Goal: Feedback & Contribution: Contribute content

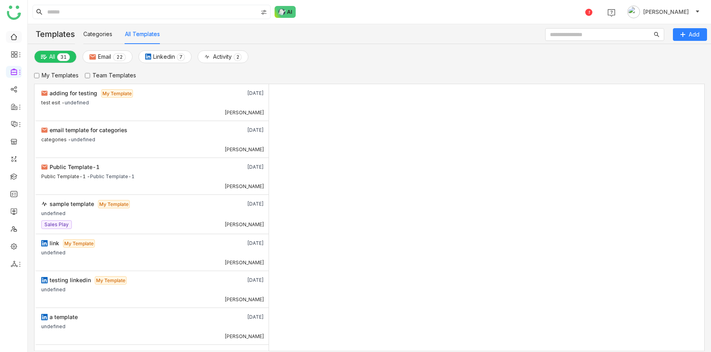
click at [14, 40] on link at bounding box center [13, 36] width 7 height 7
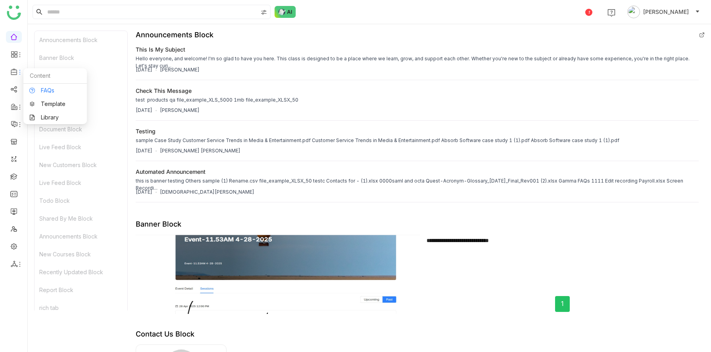
click at [35, 90] on link "FAQs" at bounding box center [55, 91] width 52 height 6
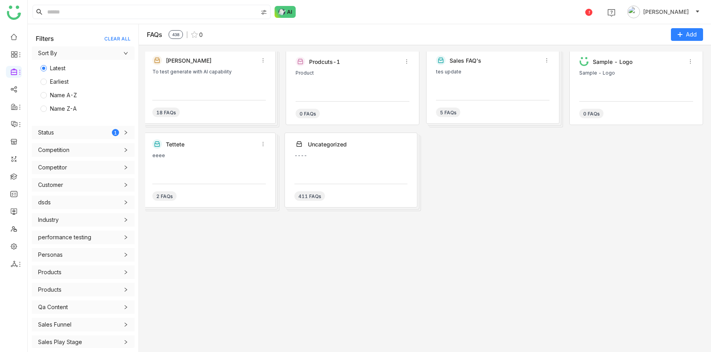
click at [182, 90] on div "To test generate with AI capability" at bounding box center [209, 81] width 114 height 24
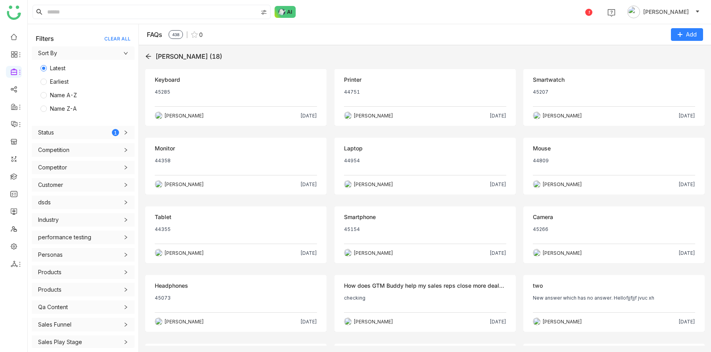
click at [252, 87] on div "Objection Keyboard 45285 Arif uddin Sep 23, 2025" at bounding box center [235, 97] width 181 height 57
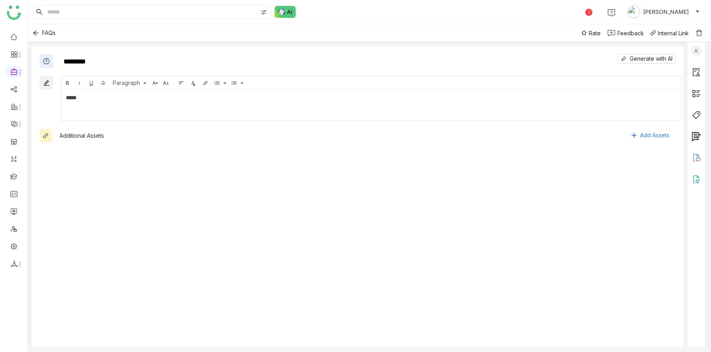
click at [701, 48] on img at bounding box center [697, 51] width 10 height 10
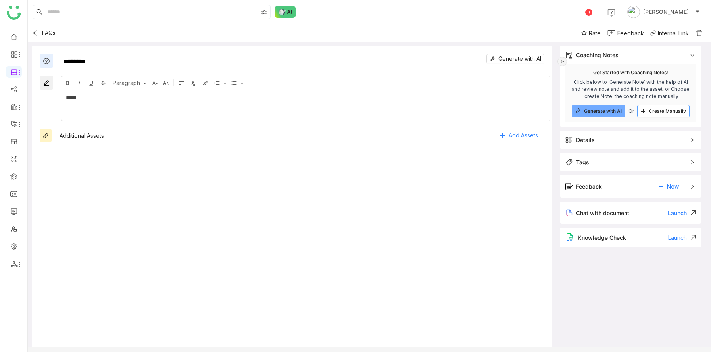
click at [651, 108] on button "Create Manually" at bounding box center [663, 111] width 52 height 13
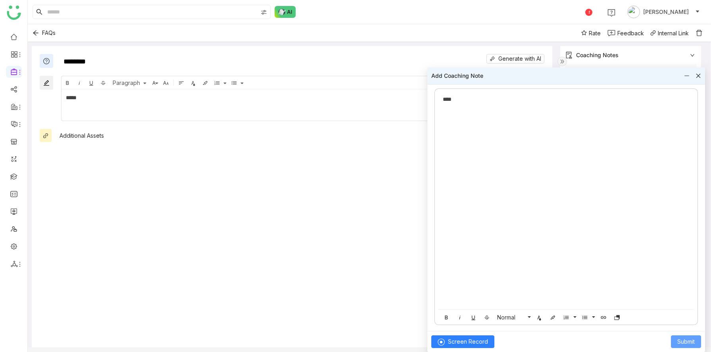
click at [687, 345] on span "Submit" at bounding box center [686, 341] width 17 height 9
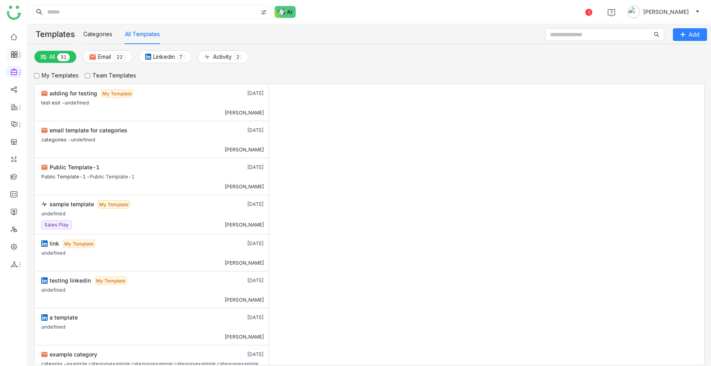
click at [21, 58] on li at bounding box center [14, 54] width 16 height 12
click at [17, 56] on icon at bounding box center [20, 55] width 6 height 6
click at [13, 89] on link at bounding box center [13, 88] width 7 height 7
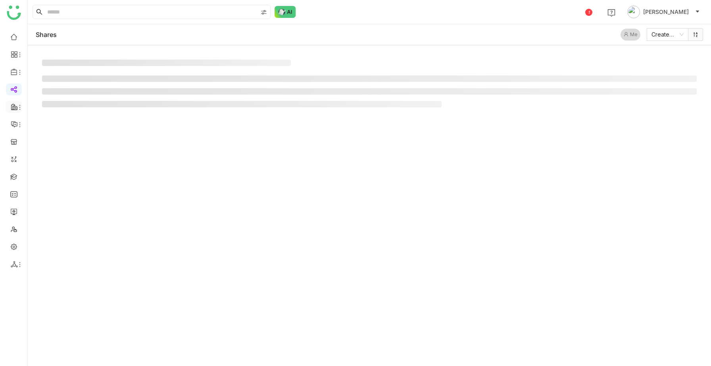
click at [16, 107] on icon at bounding box center [14, 106] width 7 height 7
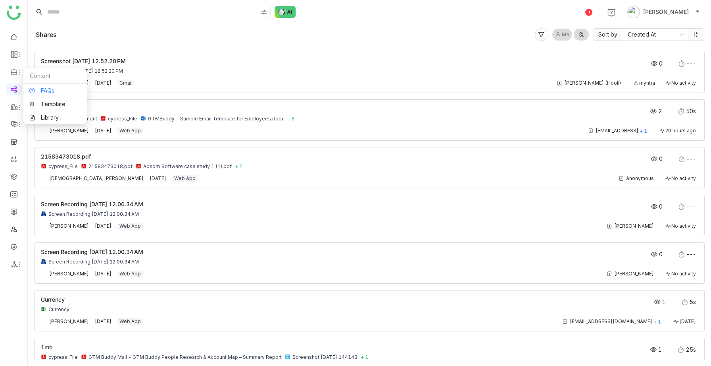
click at [36, 88] on link "FAQs" at bounding box center [55, 91] width 52 height 6
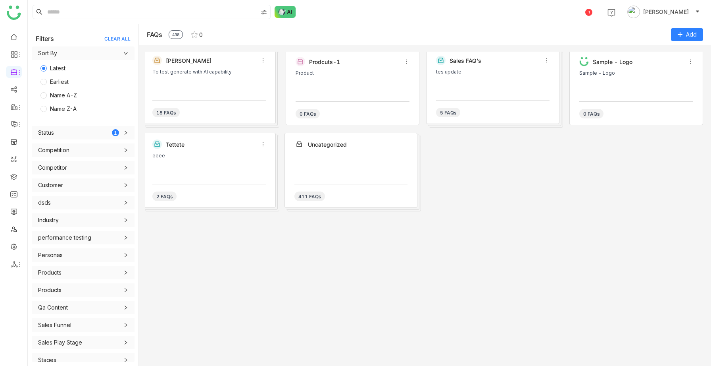
click at [220, 98] on div "Karthick To test generate with AI capability 18 FAQs" at bounding box center [208, 86] width 133 height 75
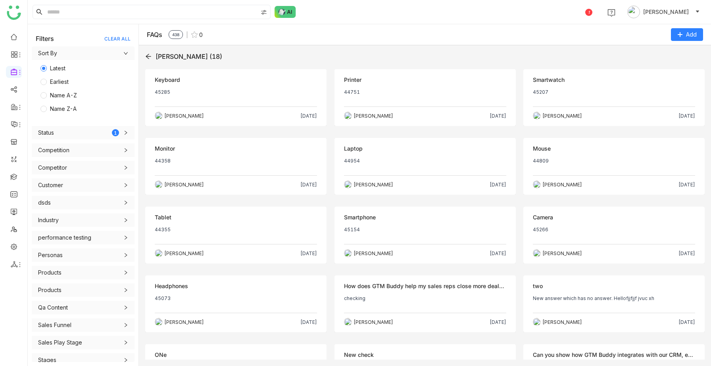
click at [246, 100] on p "45285" at bounding box center [236, 95] width 162 height 13
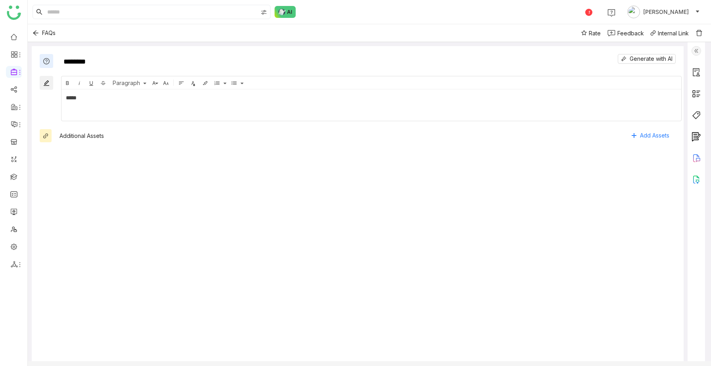
click at [701, 52] on img at bounding box center [697, 51] width 10 height 10
click at [705, 49] on div at bounding box center [696, 205] width 17 height 327
click at [701, 50] on img at bounding box center [697, 51] width 10 height 10
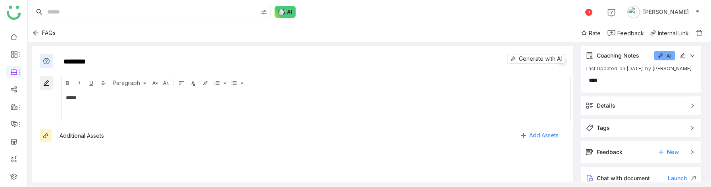
click at [218, 185] on gtmb-objection-detail-wrapper "FAQs Rate Feedback Internal Link ******** Generate with AI Bold Italic Underlin…" at bounding box center [370, 105] width 684 height 163
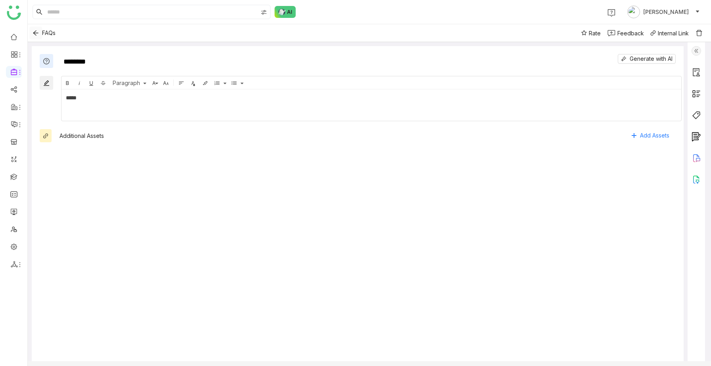
click at [33, 34] on icon "Back" at bounding box center [36, 33] width 6 height 6
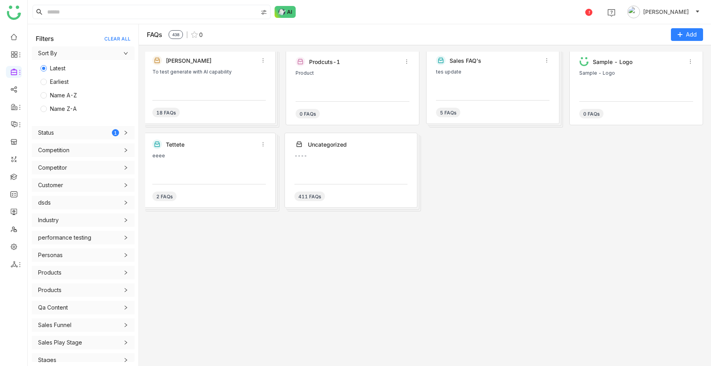
click at [350, 95] on div "Prodcuts-1 Product 0 FAQs" at bounding box center [353, 87] width 134 height 75
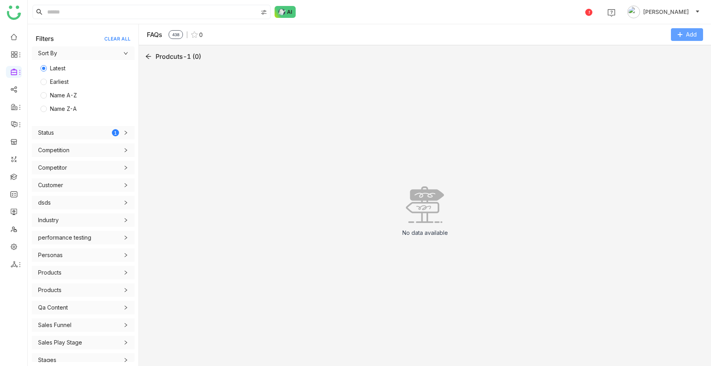
click at [692, 37] on span "Add" at bounding box center [691, 34] width 11 height 9
click at [668, 68] on FAQ "Add FAQ" at bounding box center [664, 67] width 23 height 9
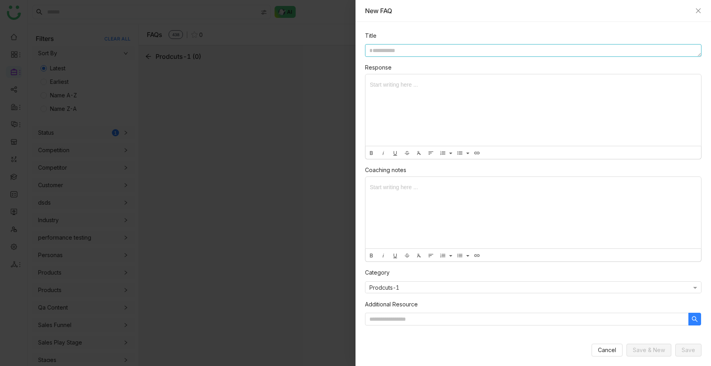
click at [503, 56] on textarea at bounding box center [533, 50] width 337 height 13
type textarea "**********"
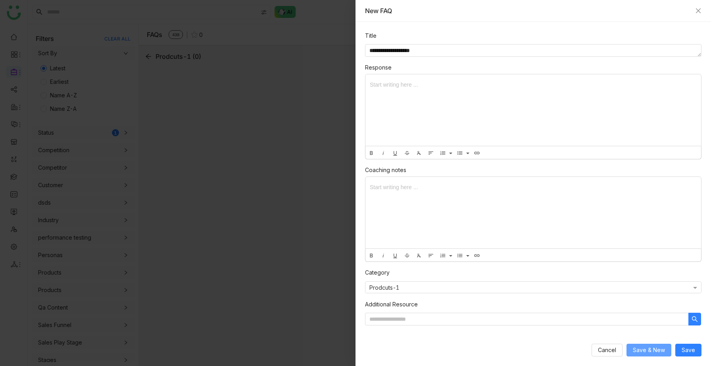
click at [660, 349] on span "Save & New" at bounding box center [649, 349] width 32 height 9
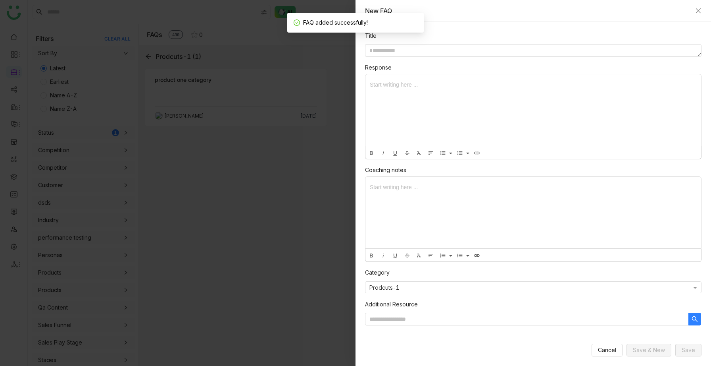
click at [699, 7] on div "New FAQ" at bounding box center [533, 10] width 337 height 9
click at [699, 12] on icon "Close" at bounding box center [698, 10] width 5 height 5
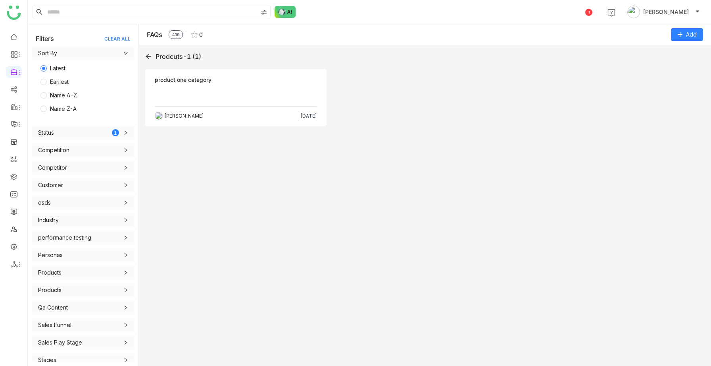
click at [246, 100] on p at bounding box center [236, 95] width 162 height 13
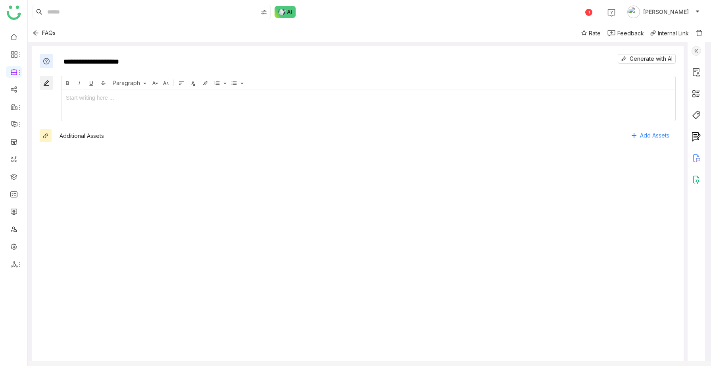
click at [701, 52] on img at bounding box center [697, 51] width 10 height 10
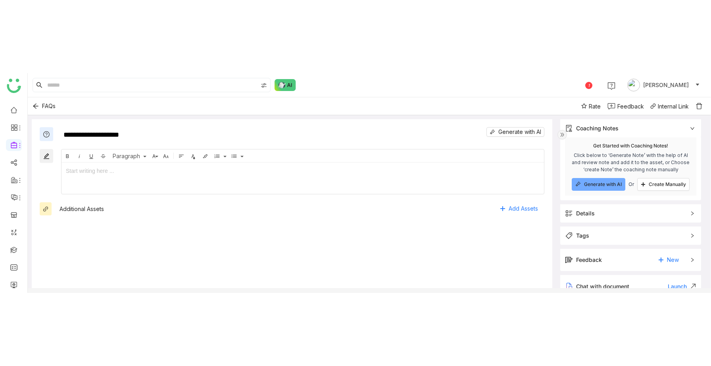
scroll to position [56, 0]
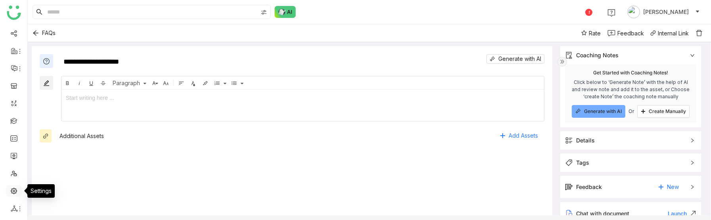
click at [14, 188] on link at bounding box center [13, 190] width 7 height 7
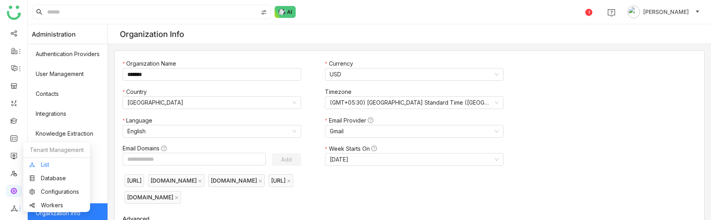
click at [48, 167] on link "List" at bounding box center [56, 165] width 55 height 6
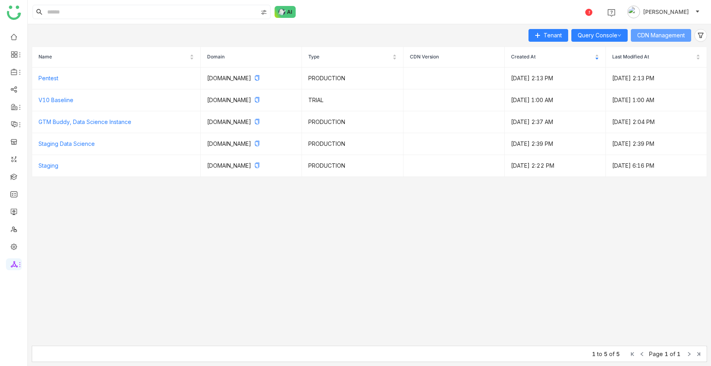
click at [662, 37] on span "CDN Management" at bounding box center [661, 35] width 48 height 9
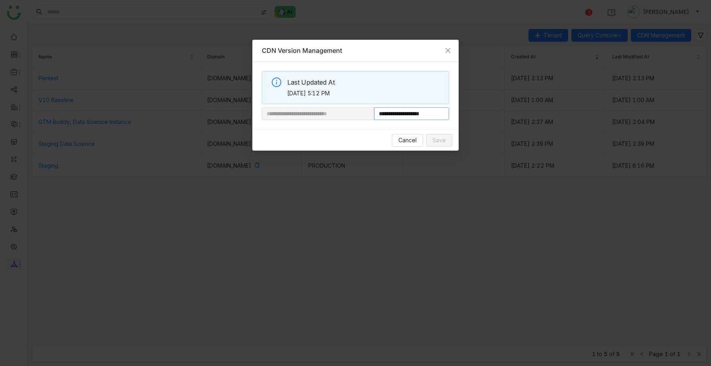
drag, startPoint x: 440, startPoint y: 115, endPoint x: 402, endPoint y: 116, distance: 38.1
click at [402, 116] on input "**********" at bounding box center [411, 113] width 75 height 13
paste input "**********"
type input "**********"
click at [445, 141] on span "Save" at bounding box center [439, 140] width 13 height 9
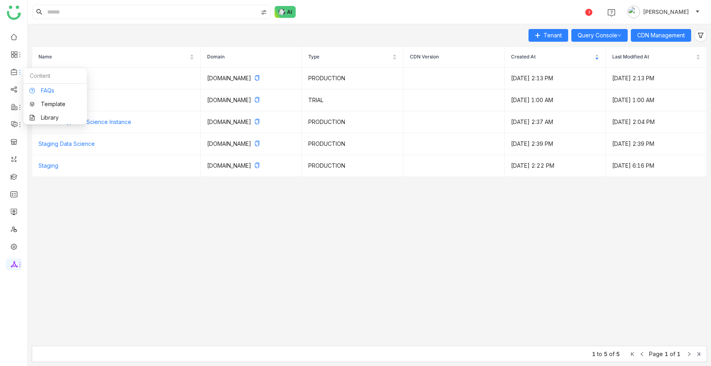
click at [44, 88] on link "FAQs" at bounding box center [55, 91] width 52 height 6
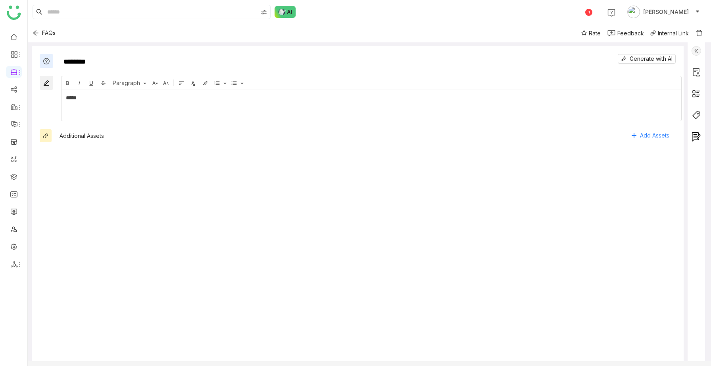
click at [268, 70] on div "******** Generate with AI Bold Italic Underline Strikethrough Paragraph Normal …" at bounding box center [358, 208] width 652 height 324
click at [701, 50] on img at bounding box center [697, 51] width 10 height 10
click at [701, 47] on img at bounding box center [697, 51] width 10 height 10
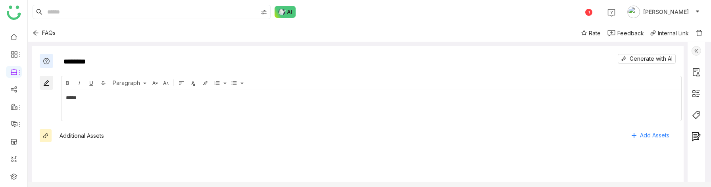
click at [699, 51] on img at bounding box center [697, 51] width 10 height 10
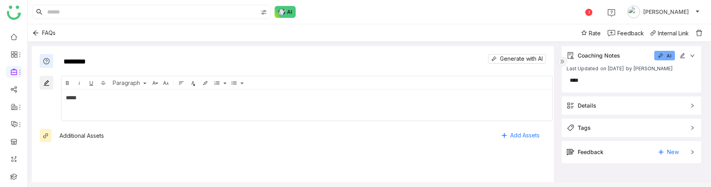
click at [563, 60] on img at bounding box center [563, 62] width 10 height 10
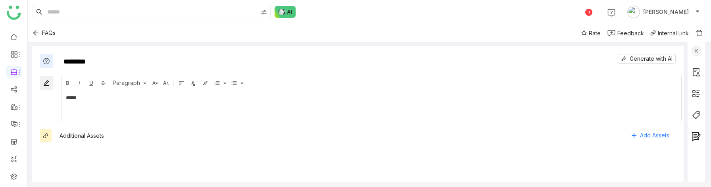
click at [701, 54] on img at bounding box center [697, 51] width 10 height 10
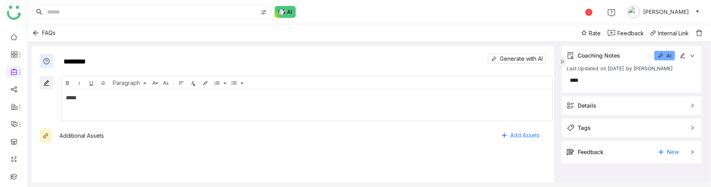
click at [560, 60] on img at bounding box center [563, 62] width 10 height 10
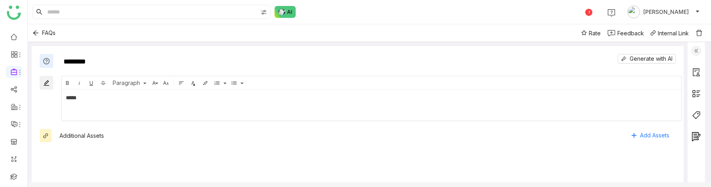
click at [701, 50] on img at bounding box center [697, 51] width 10 height 10
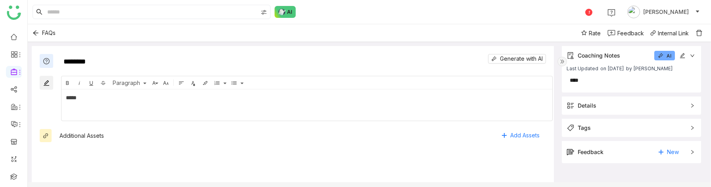
click at [564, 59] on img at bounding box center [563, 62] width 10 height 10
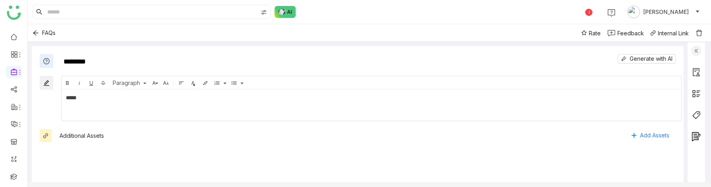
click at [701, 49] on img at bounding box center [697, 51] width 10 height 10
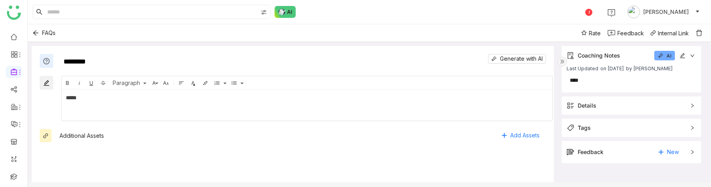
click at [561, 61] on img at bounding box center [563, 62] width 10 height 10
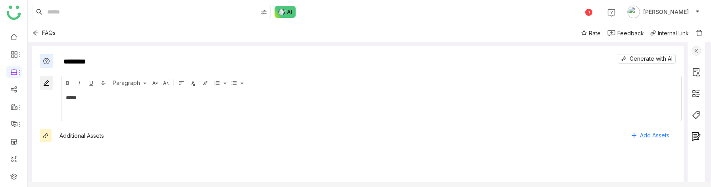
click at [701, 47] on img at bounding box center [697, 51] width 10 height 10
click at [701, 52] on img at bounding box center [697, 51] width 10 height 10
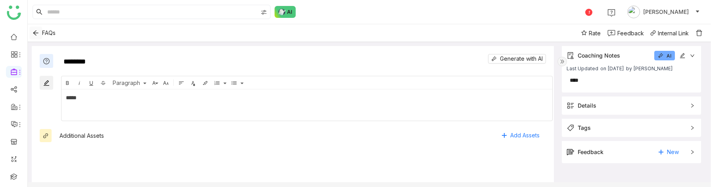
click at [31, 31] on icon "Back" at bounding box center [36, 33] width 12 height 6
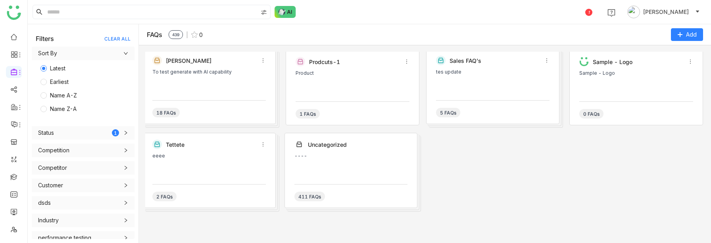
click at [210, 99] on div "[PERSON_NAME] To test generate with AI capability 18 FAQs" at bounding box center [208, 86] width 133 height 75
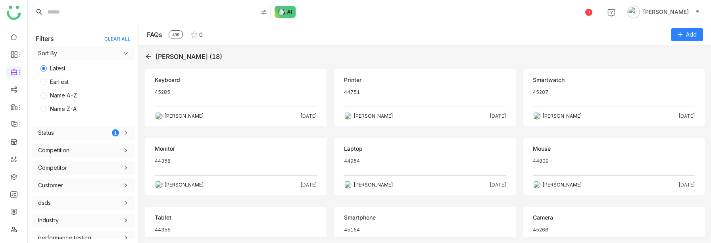
click at [372, 102] on div "Objection Printer 44751 [PERSON_NAME] [DATE]" at bounding box center [425, 97] width 181 height 57
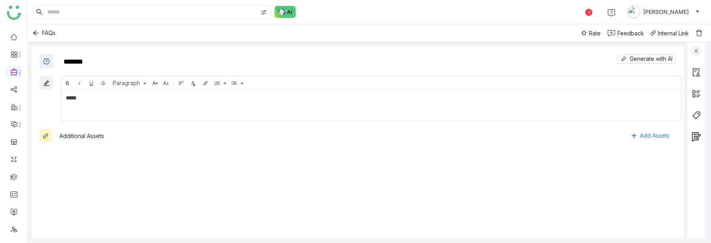
click at [701, 50] on img at bounding box center [697, 51] width 10 height 10
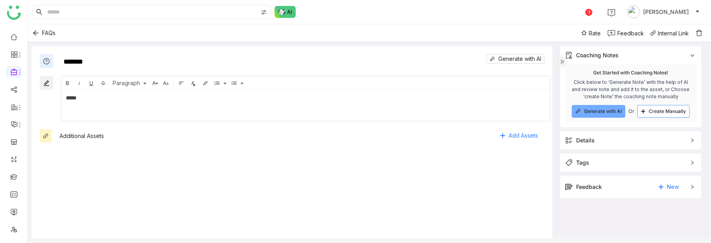
click at [671, 107] on button "Create Manually" at bounding box center [663, 111] width 52 height 13
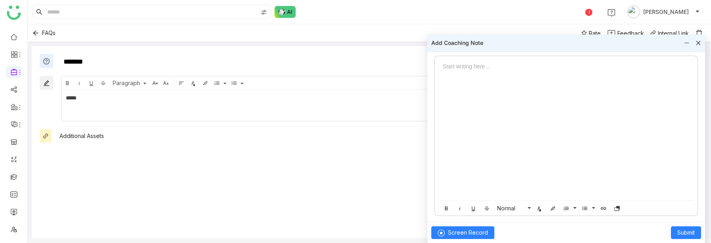
click at [538, 83] on div at bounding box center [566, 131] width 263 height 138
click at [687, 187] on span "Submit" at bounding box center [686, 232] width 17 height 9
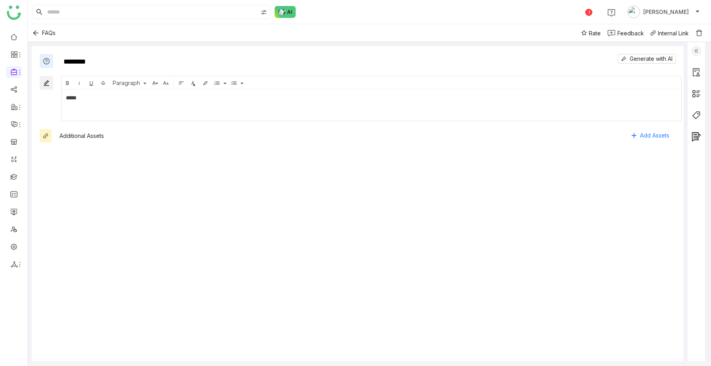
click at [701, 50] on img at bounding box center [697, 51] width 10 height 10
click at [36, 33] on icon "Back" at bounding box center [36, 33] width 6 height 6
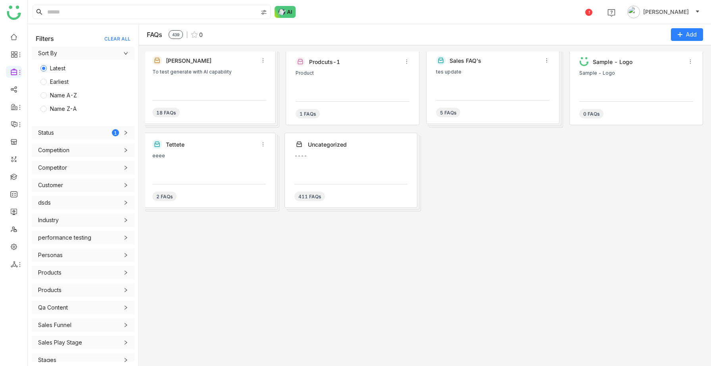
click at [360, 83] on div "Product" at bounding box center [353, 82] width 114 height 24
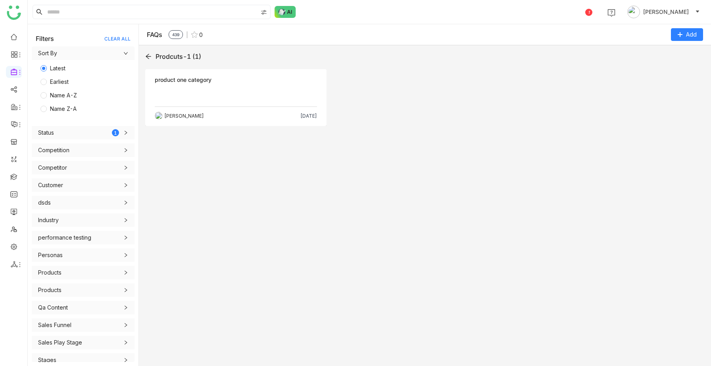
click at [273, 99] on p at bounding box center [236, 95] width 162 height 13
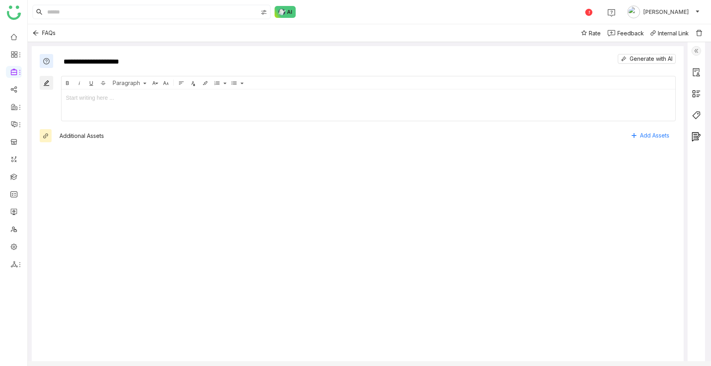
click at [701, 52] on img at bounding box center [697, 51] width 10 height 10
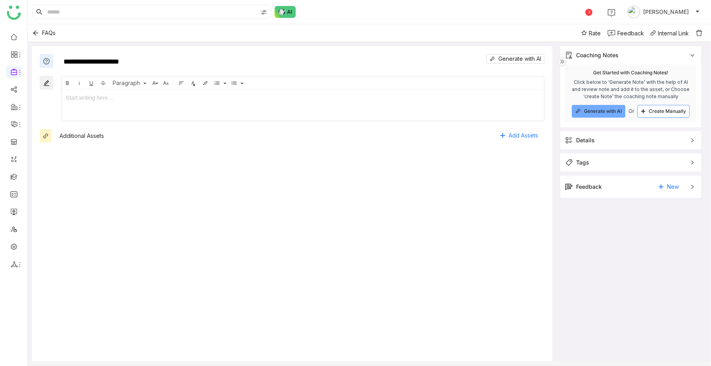
click at [656, 109] on span "Create Manually" at bounding box center [667, 111] width 37 height 6
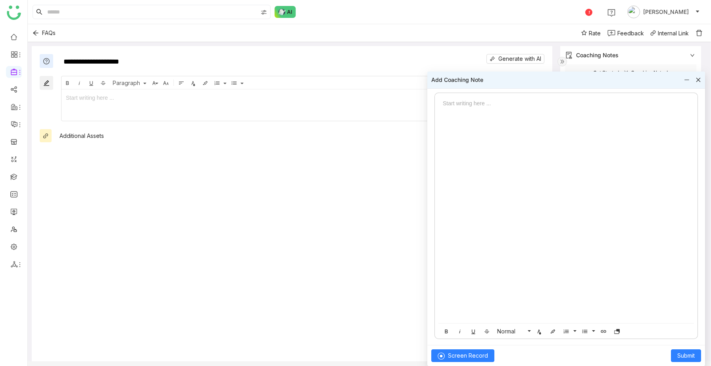
click at [496, 109] on div at bounding box center [566, 211] width 263 height 224
click at [692, 356] on span "Submit" at bounding box center [686, 355] width 17 height 9
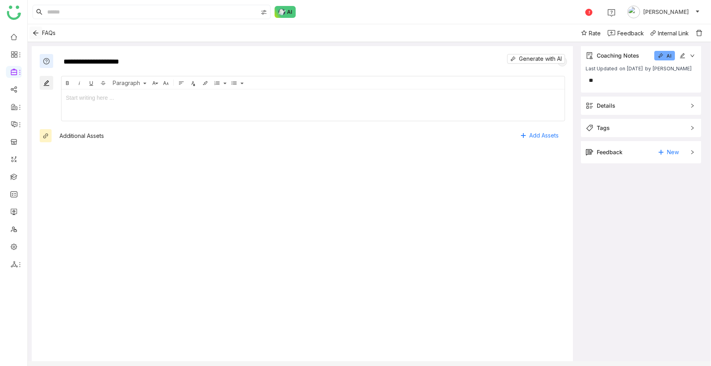
click at [33, 33] on icon "Back" at bounding box center [35, 33] width 5 height 5
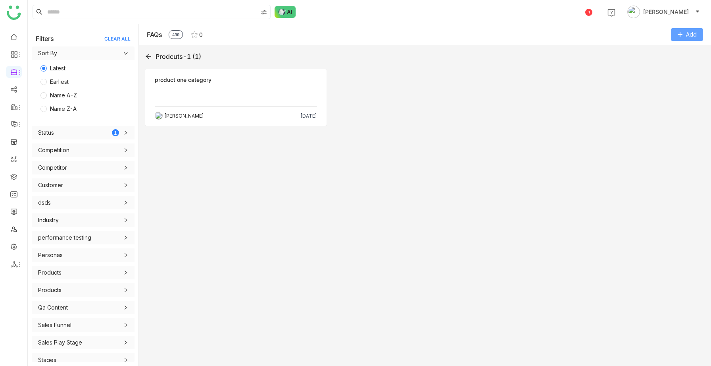
click at [682, 34] on icon at bounding box center [681, 35] width 6 height 6
click at [674, 67] on FAQ "Add FAQ" at bounding box center [664, 67] width 23 height 9
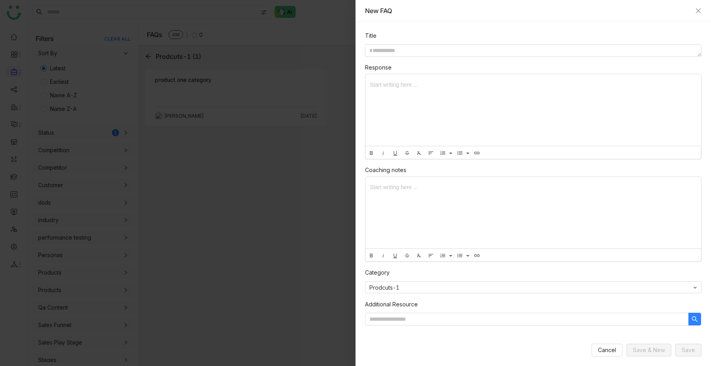
click at [481, 100] on div at bounding box center [534, 109] width 336 height 71
click at [420, 52] on textarea at bounding box center [533, 50] width 337 height 13
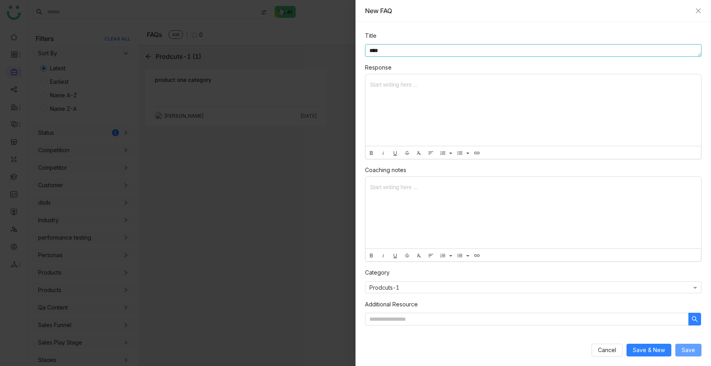
type textarea "****"
click at [685, 347] on span "Save" at bounding box center [688, 349] width 13 height 9
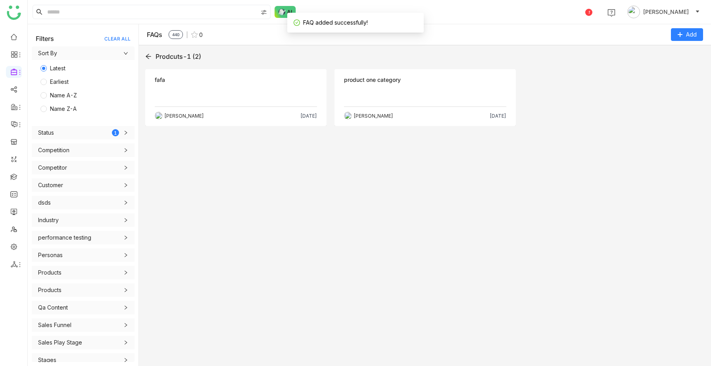
click at [213, 75] on div "Objection fafa Sravani Jatoth Sep 25, 2025" at bounding box center [235, 97] width 181 height 57
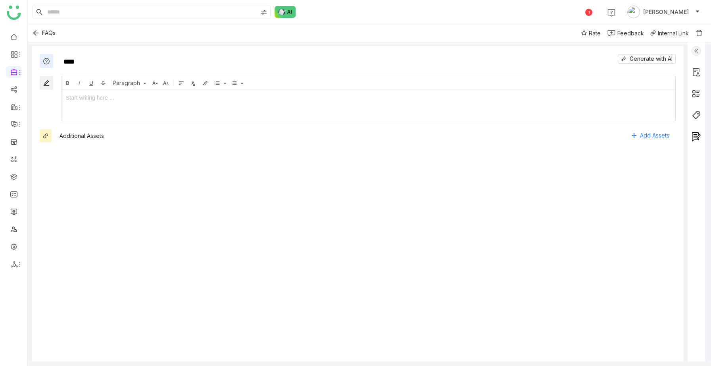
click at [701, 46] on img at bounding box center [697, 51] width 10 height 10
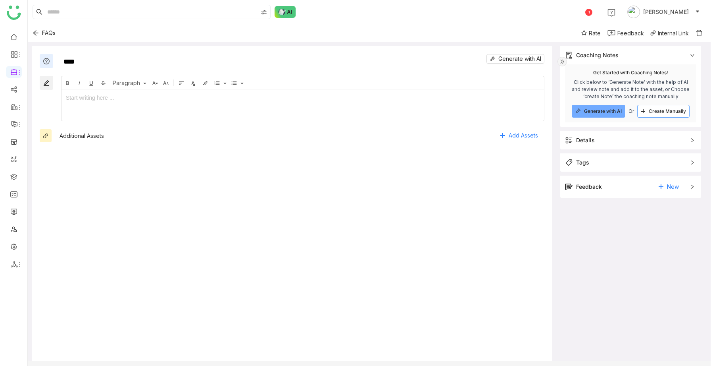
click at [669, 111] on span "Create Manually" at bounding box center [667, 111] width 37 height 6
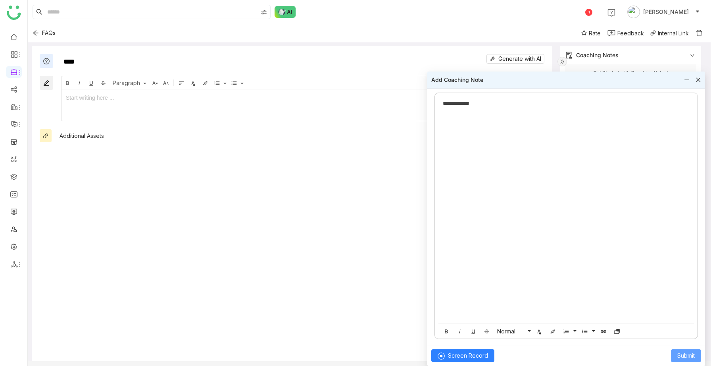
click at [682, 356] on span "Submit" at bounding box center [686, 355] width 17 height 9
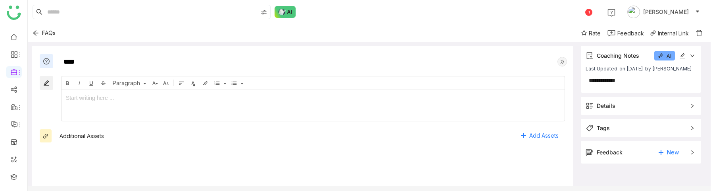
click at [567, 62] on img at bounding box center [563, 62] width 10 height 10
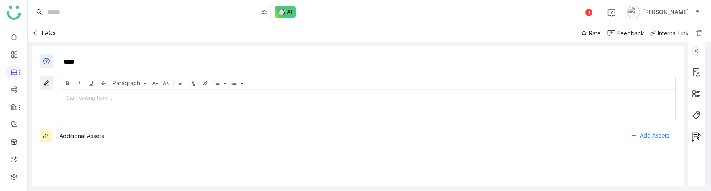
click at [701, 51] on img at bounding box center [697, 51] width 10 height 10
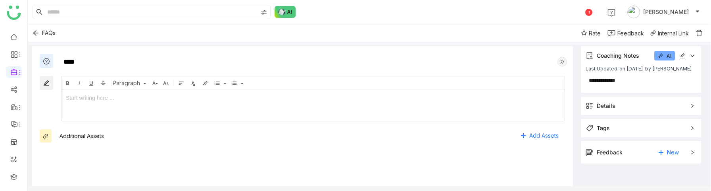
click at [647, 101] on span "Details" at bounding box center [636, 105] width 100 height 9
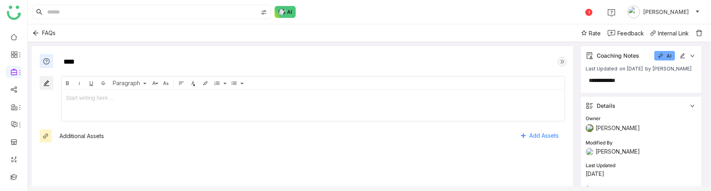
click at [650, 106] on span "Details" at bounding box center [636, 105] width 100 height 9
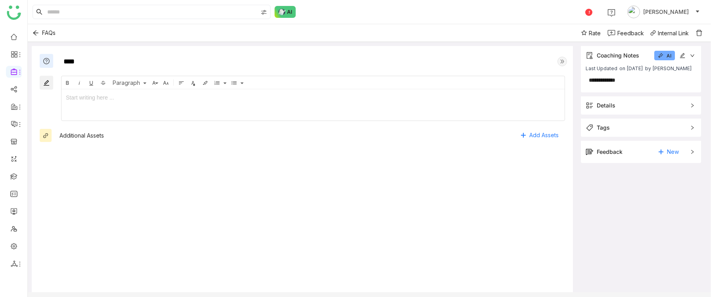
click at [632, 123] on span "Tags" at bounding box center [636, 127] width 100 height 9
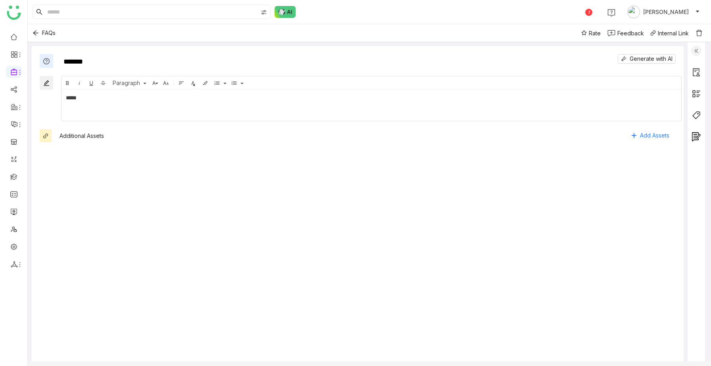
click at [701, 52] on img at bounding box center [697, 51] width 10 height 10
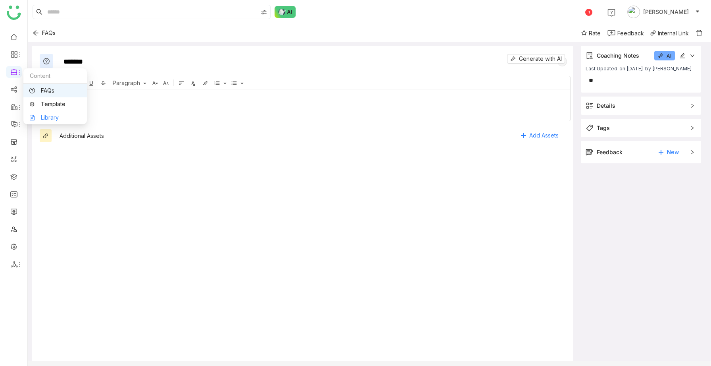
click at [42, 116] on link "Library" at bounding box center [55, 118] width 52 height 6
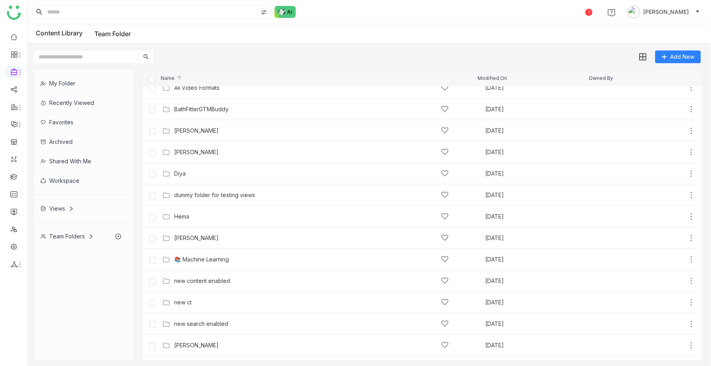
scroll to position [369, 0]
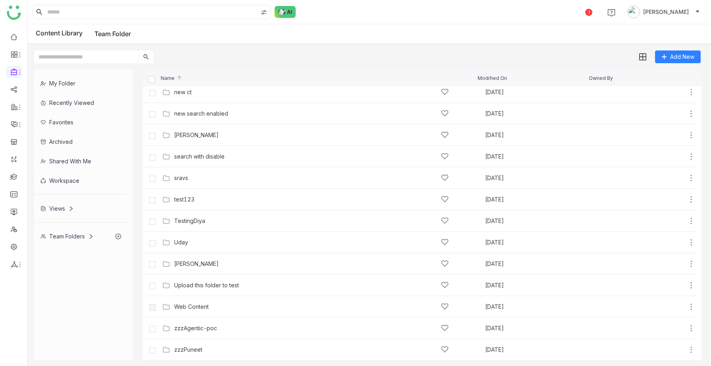
click at [60, 210] on div "Views" at bounding box center [56, 208] width 33 height 7
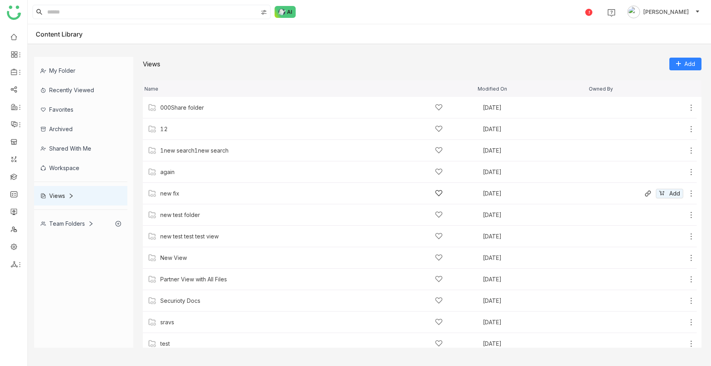
scroll to position [50, 0]
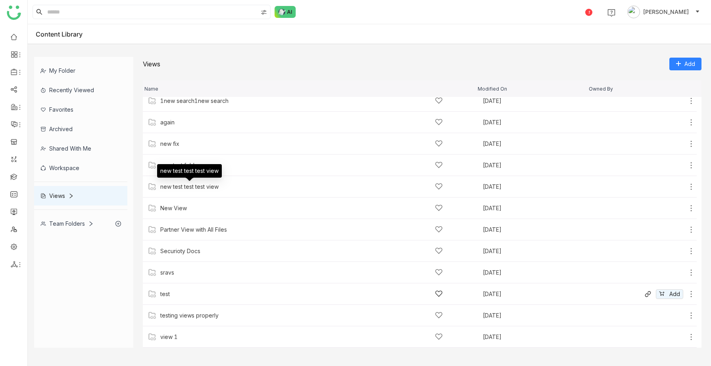
click at [169, 292] on div "test" at bounding box center [165, 294] width 10 height 6
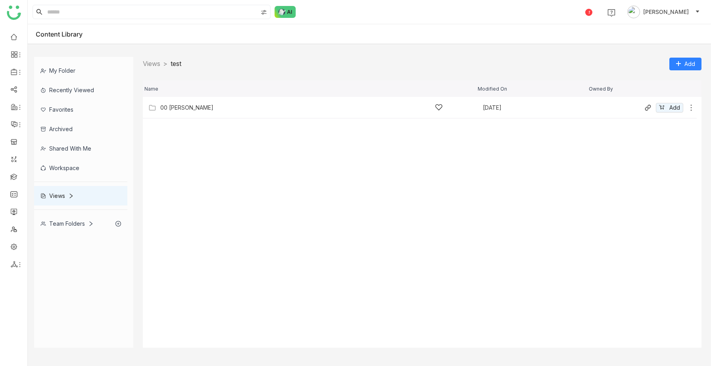
click at [193, 110] on div "00 Arif Folder" at bounding box center [186, 107] width 53 height 6
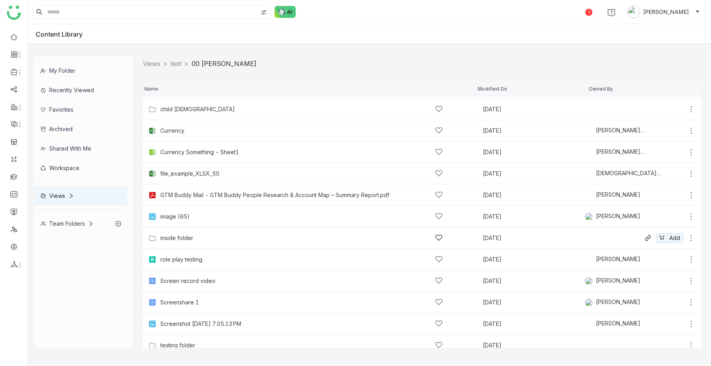
scroll to position [127, 0]
click at [192, 258] on div "role play testing" at bounding box center [181, 259] width 42 height 6
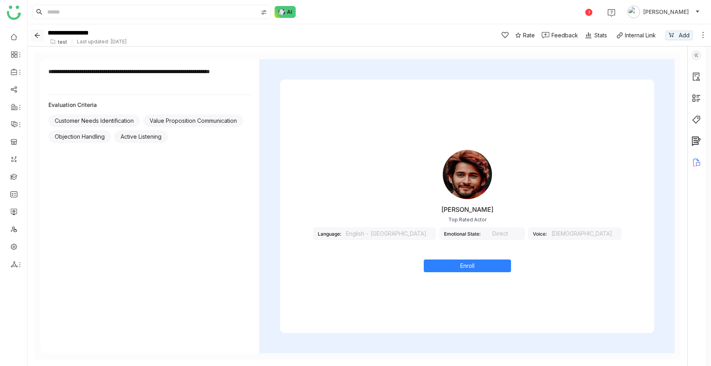
click at [36, 37] on icon "Back" at bounding box center [37, 35] width 6 height 6
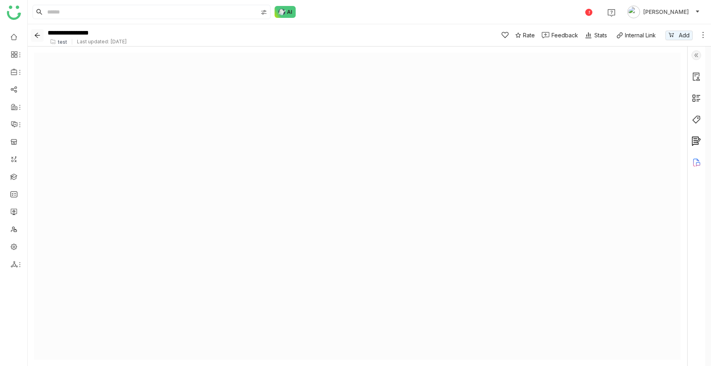
click at [36, 35] on icon "Back" at bounding box center [37, 35] width 6 height 6
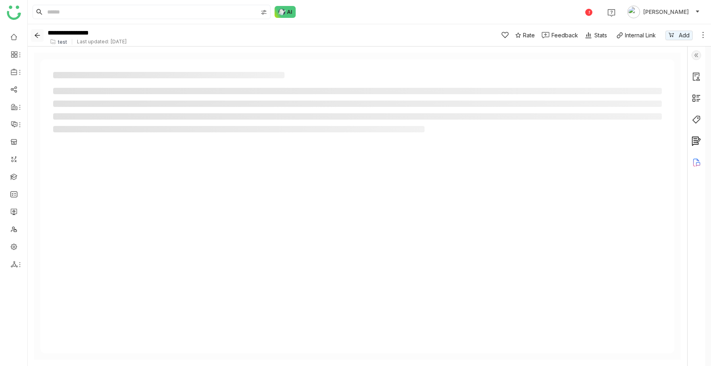
click at [36, 35] on icon "Back" at bounding box center [37, 35] width 6 height 6
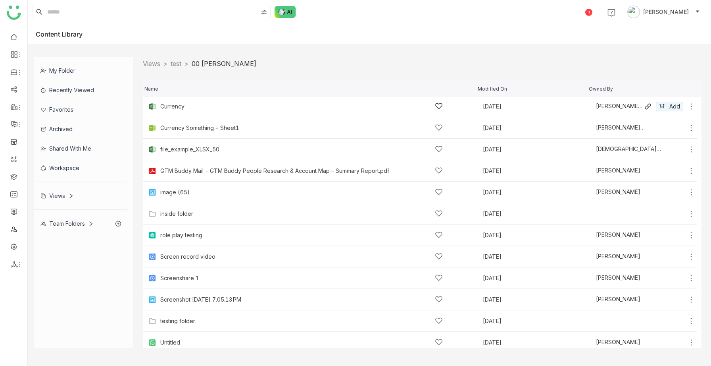
scroll to position [152, 0]
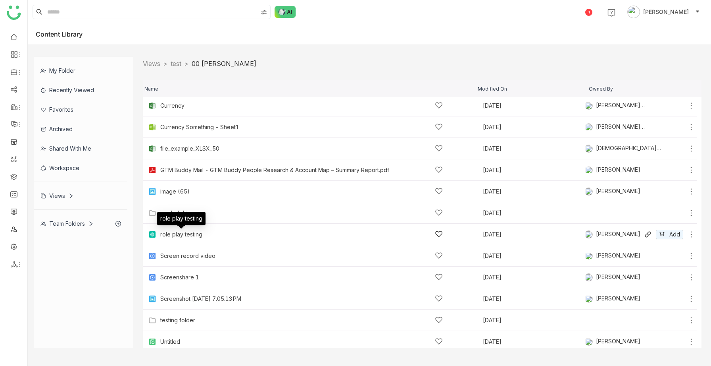
click at [194, 236] on div "role play testing" at bounding box center [181, 234] width 42 height 6
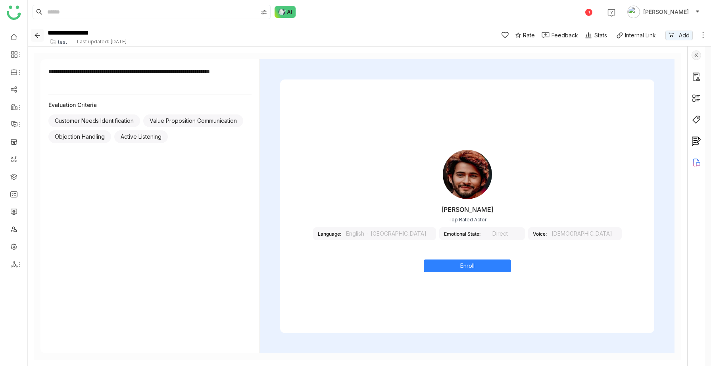
click at [37, 33] on icon "Back" at bounding box center [37, 35] width 6 height 6
click at [38, 37] on icon "Back" at bounding box center [37, 35] width 6 height 6
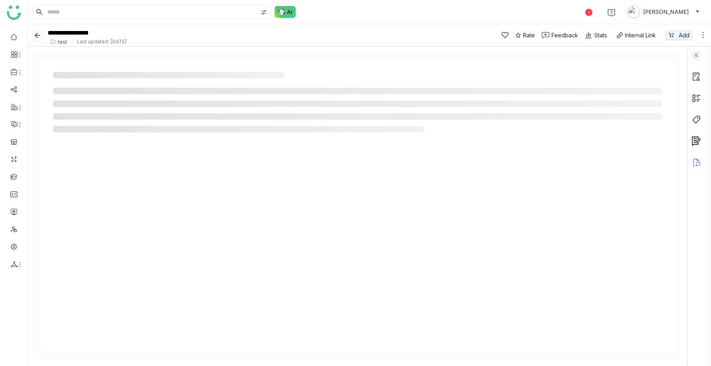
click at [38, 37] on icon "Back" at bounding box center [37, 35] width 6 height 6
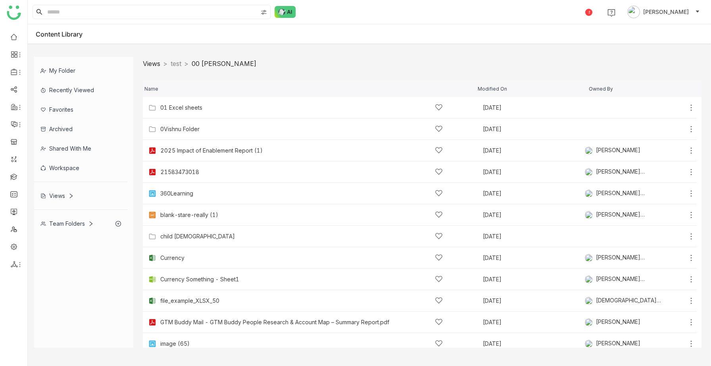
click at [151, 64] on link "Views" at bounding box center [151, 64] width 17 height 8
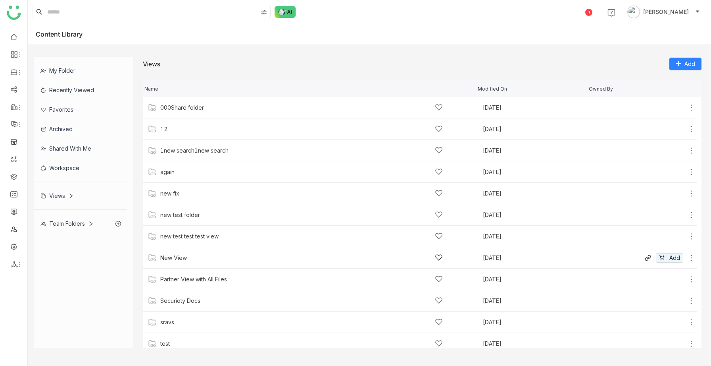
scroll to position [50, 0]
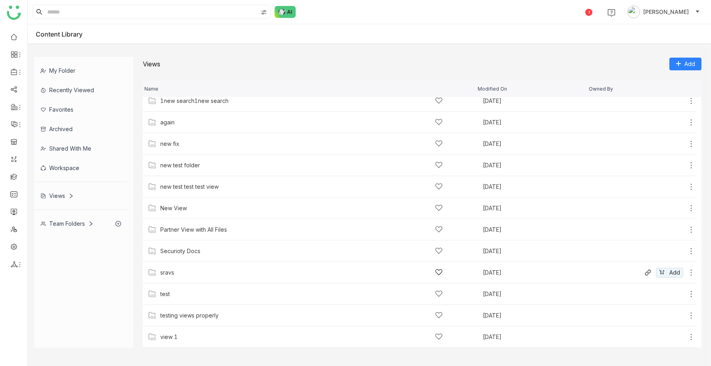
click at [173, 274] on div "sravs" at bounding box center [167, 272] width 14 height 6
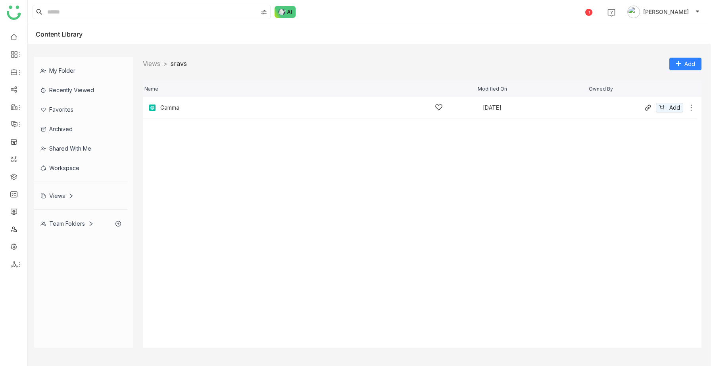
click at [178, 113] on div "Gamma [DATE] Add" at bounding box center [420, 107] width 554 height 21
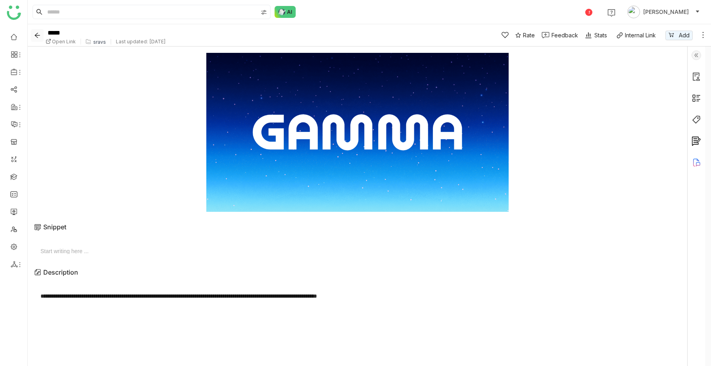
click at [37, 33] on icon "Back" at bounding box center [37, 35] width 5 height 5
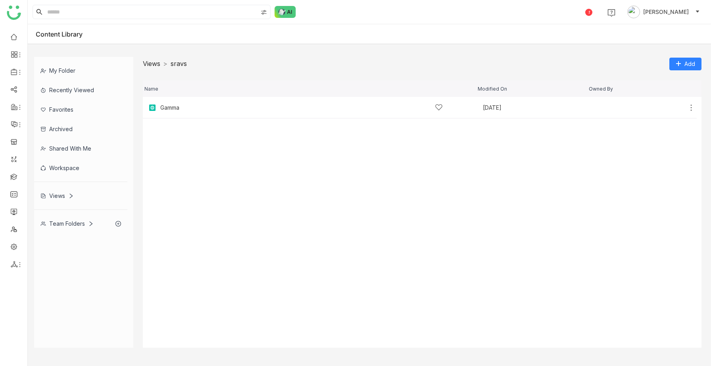
click at [156, 65] on link "Views" at bounding box center [151, 64] width 17 height 8
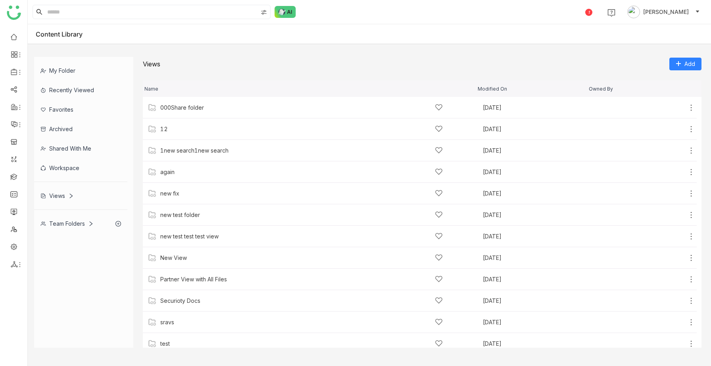
scroll to position [50, 0]
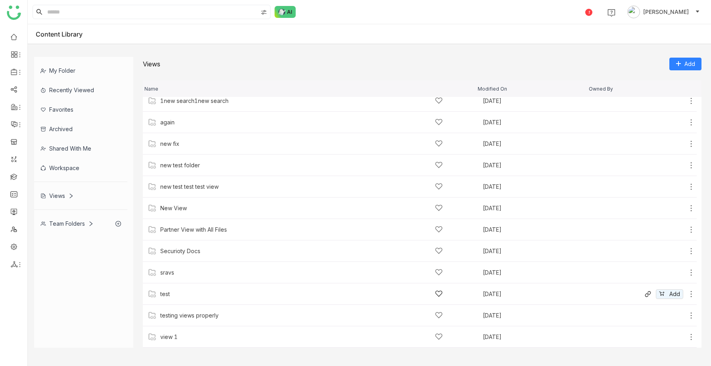
click at [175, 297] on div "test" at bounding box center [301, 293] width 283 height 8
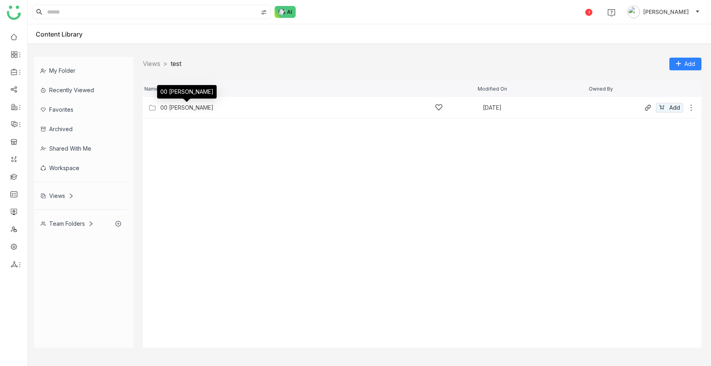
click at [188, 105] on div "00 [PERSON_NAME]" at bounding box center [186, 107] width 53 height 6
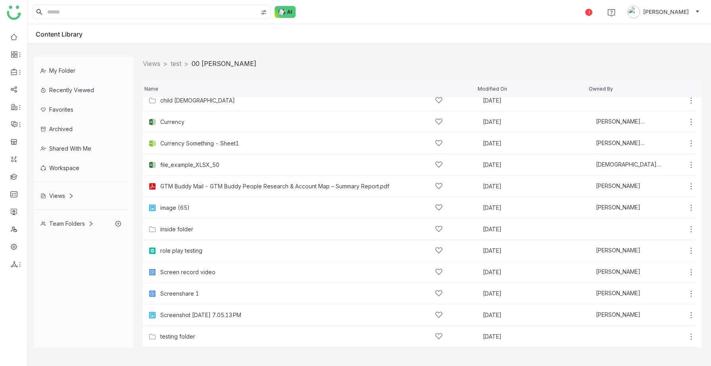
scroll to position [151, 0]
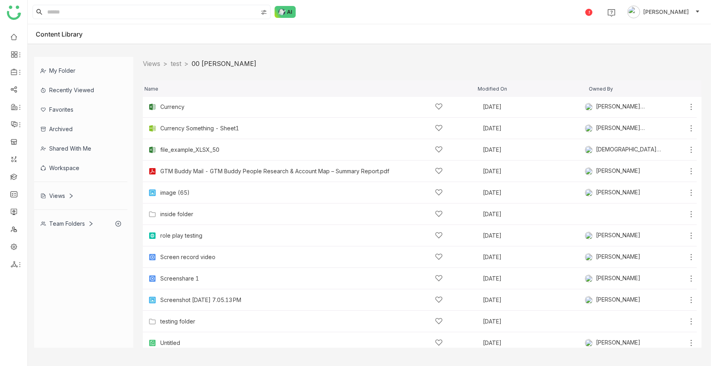
click at [61, 227] on div "Team Folders" at bounding box center [80, 223] width 93 height 19
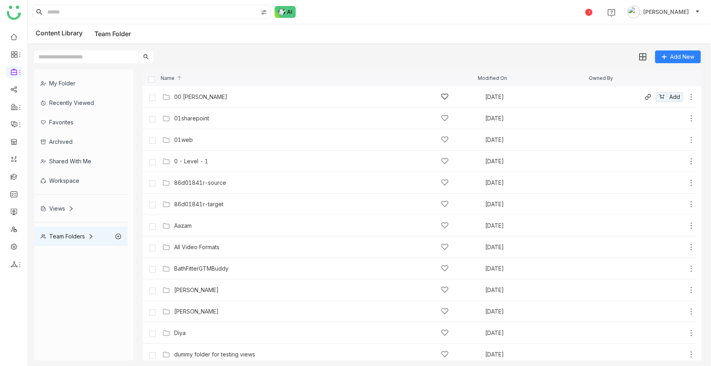
click at [205, 102] on div "00 Arif Folder Sep 24, 2025 Add" at bounding box center [427, 96] width 535 height 12
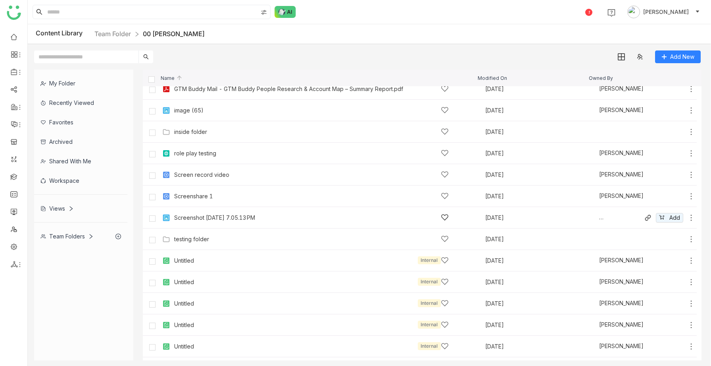
scroll to position [241, 0]
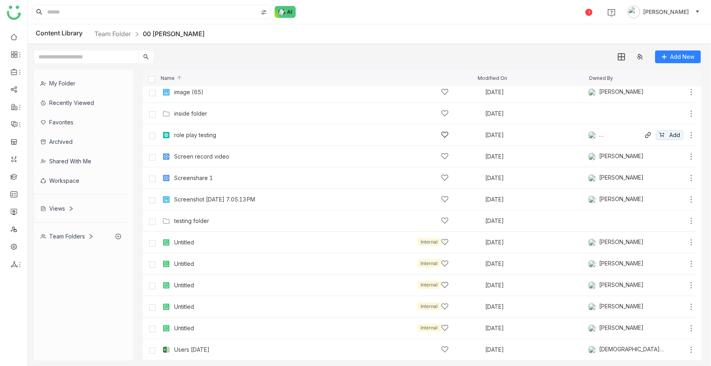
click at [200, 138] on div "role play testing" at bounding box center [311, 135] width 275 height 8
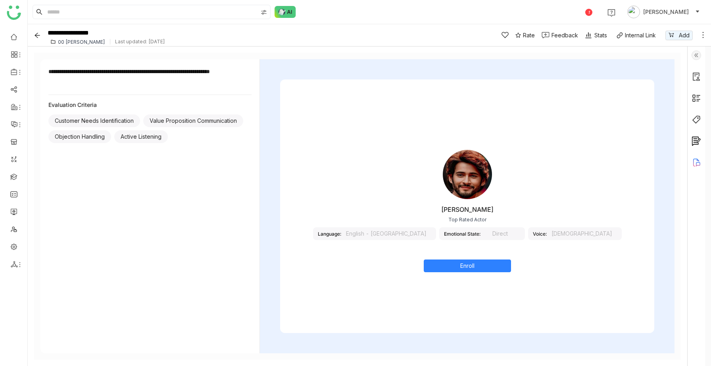
click at [411, 287] on div "Mahesh Babu Top Rated Actor Language: English - India Emotional State: Direct V…" at bounding box center [467, 205] width 374 height 253
click at [701, 53] on img at bounding box center [697, 55] width 10 height 10
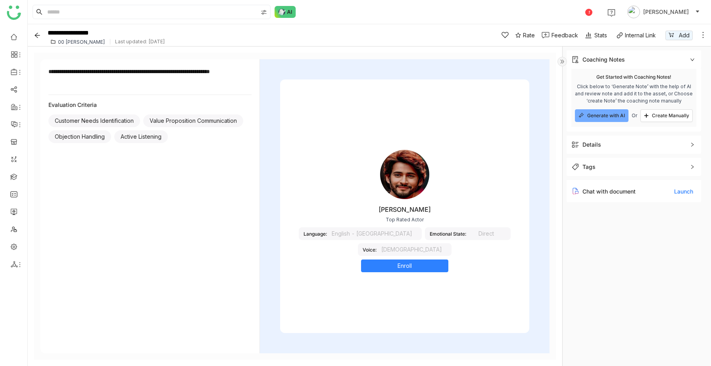
click at [563, 62] on img at bounding box center [563, 62] width 10 height 10
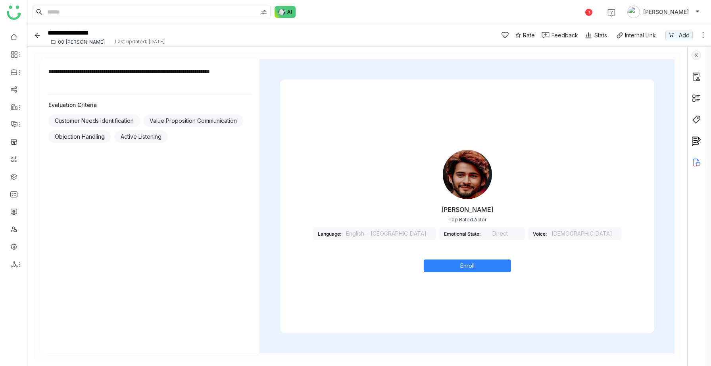
click at [701, 53] on img at bounding box center [697, 55] width 10 height 10
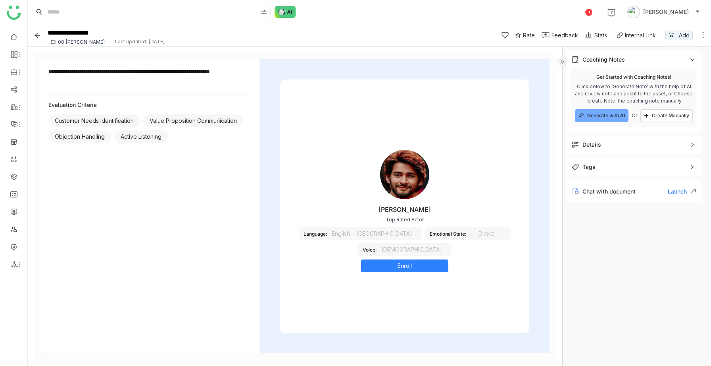
click at [561, 61] on img at bounding box center [563, 62] width 10 height 10
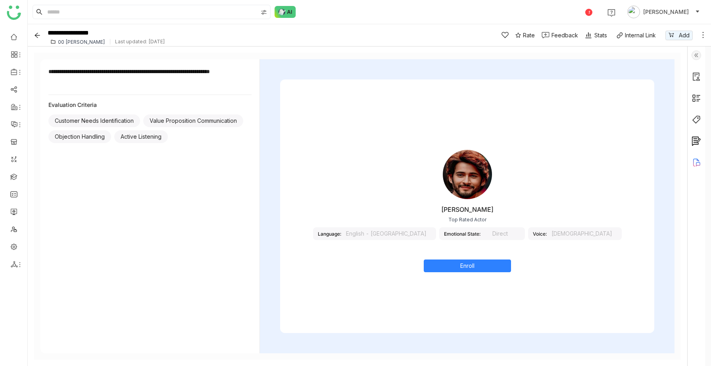
click at [701, 56] on img at bounding box center [697, 55] width 10 height 10
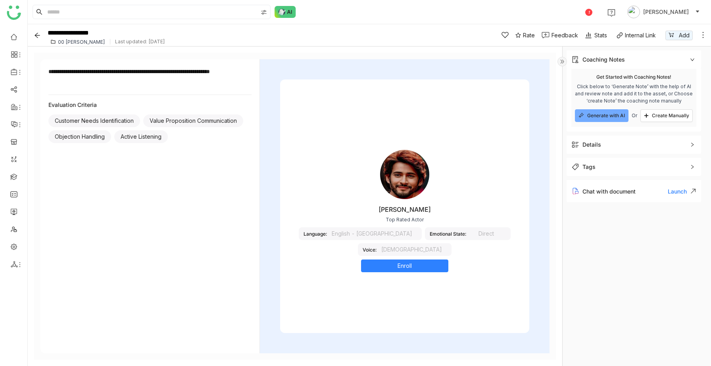
click at [563, 60] on img at bounding box center [563, 62] width 10 height 10
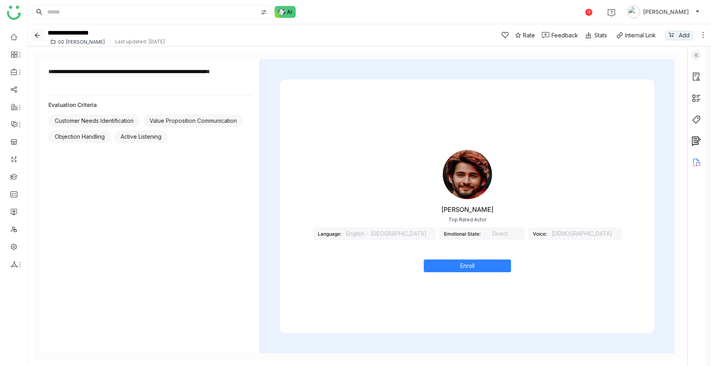
click at [39, 37] on icon "Back" at bounding box center [37, 35] width 6 height 6
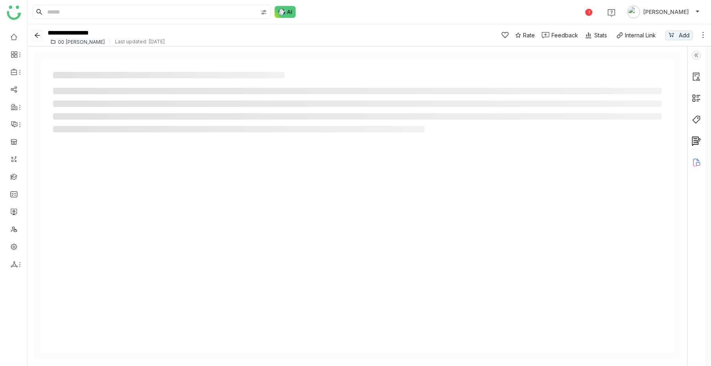
click at [39, 37] on icon "Back" at bounding box center [37, 35] width 6 height 6
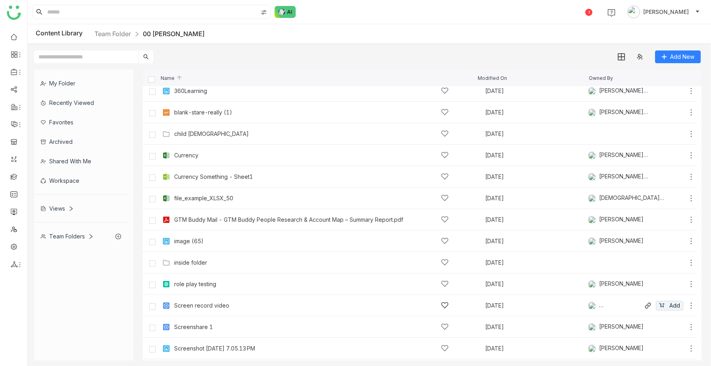
scroll to position [91, 0]
click at [653, 51] on div "Add New" at bounding box center [656, 56] width 89 height 13
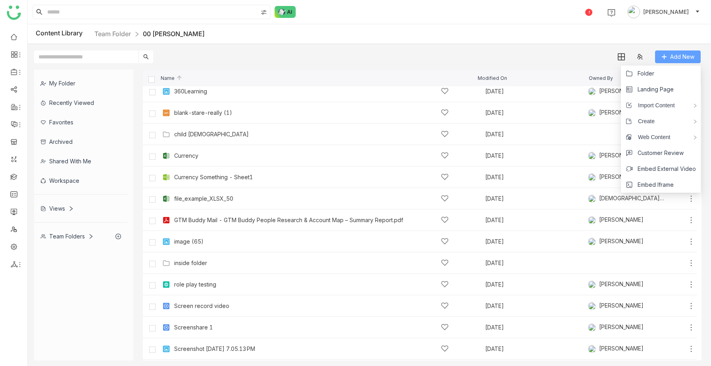
click at [662, 57] on icon at bounding box center [665, 57] width 6 height 6
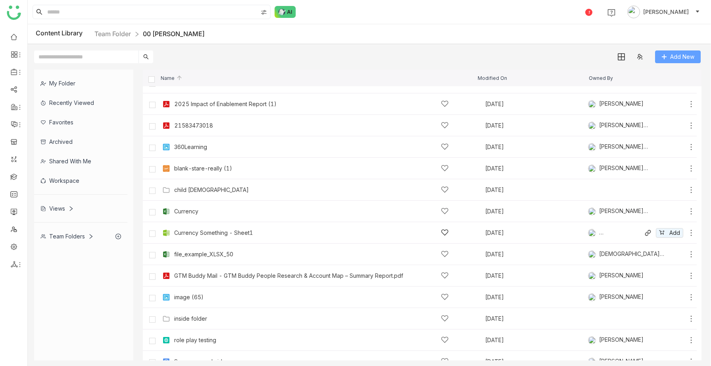
scroll to position [0, 0]
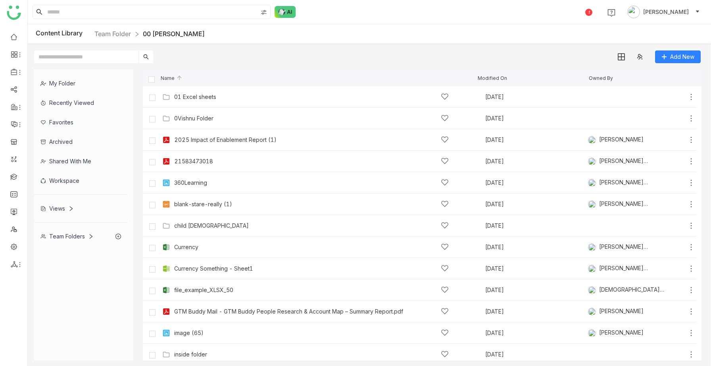
click at [67, 212] on div "Views" at bounding box center [80, 207] width 93 height 19
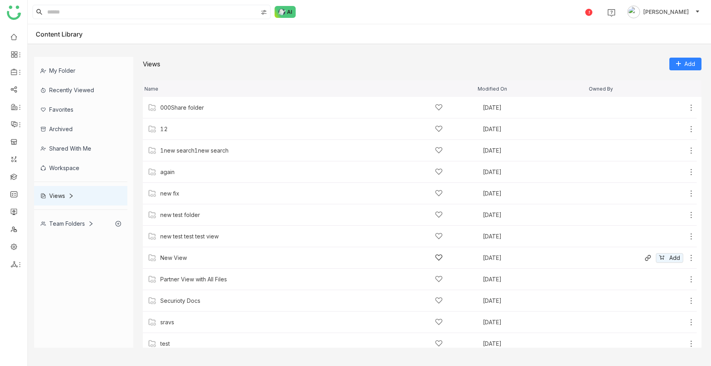
scroll to position [50, 0]
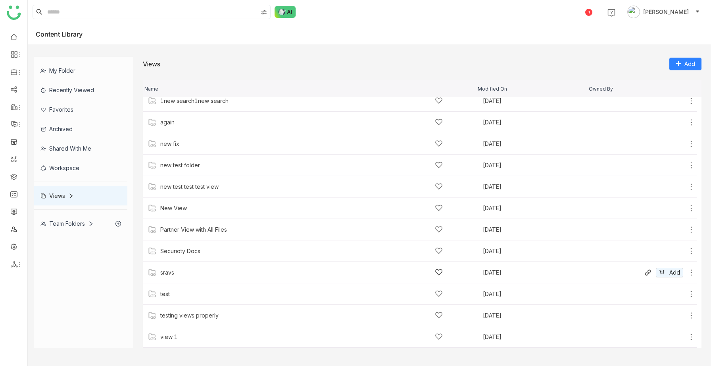
click at [210, 277] on div "sravs Sep 23, 2025 Add" at bounding box center [420, 272] width 554 height 21
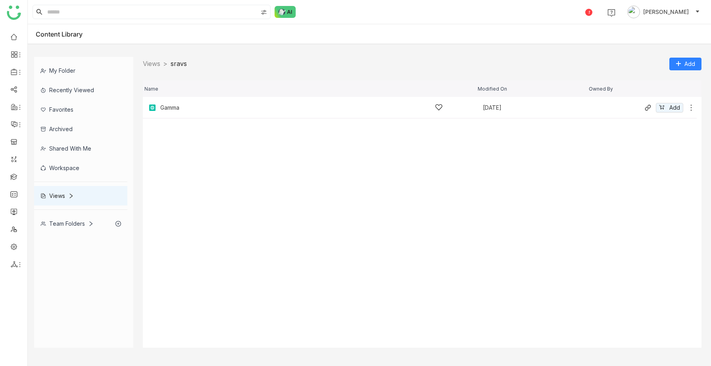
click at [203, 103] on div "Gamma Sep 22, 2025 Add" at bounding box center [420, 107] width 554 height 21
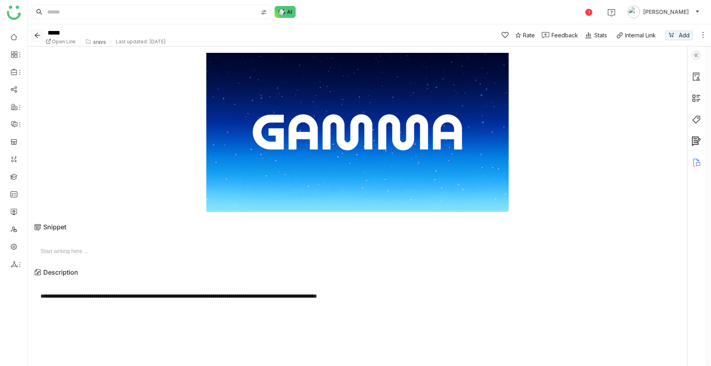
click at [37, 35] on icon "Back" at bounding box center [37, 35] width 6 height 6
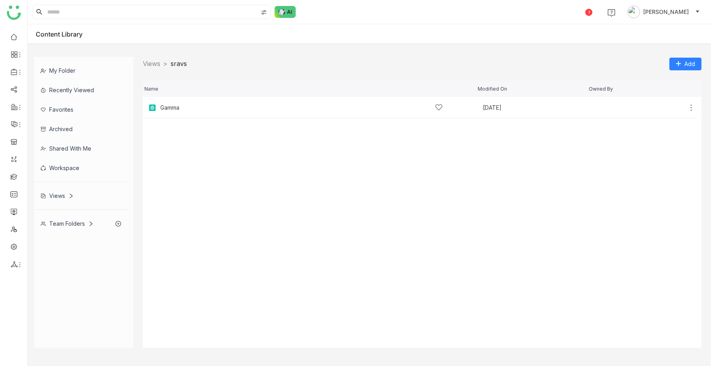
click at [66, 225] on div "Team Folders" at bounding box center [66, 223] width 53 height 7
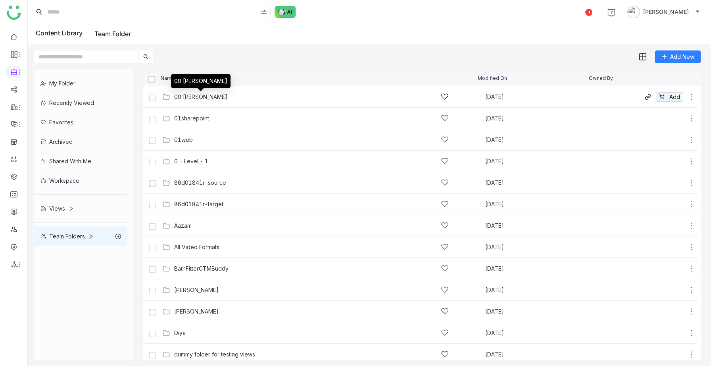
click at [206, 95] on div "00 Arif Folder" at bounding box center [200, 97] width 53 height 6
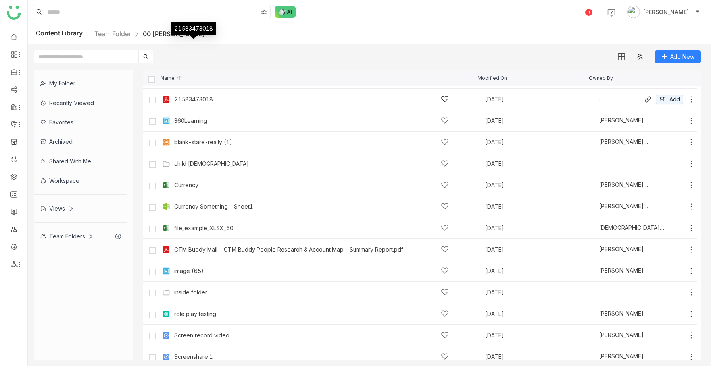
scroll to position [241, 0]
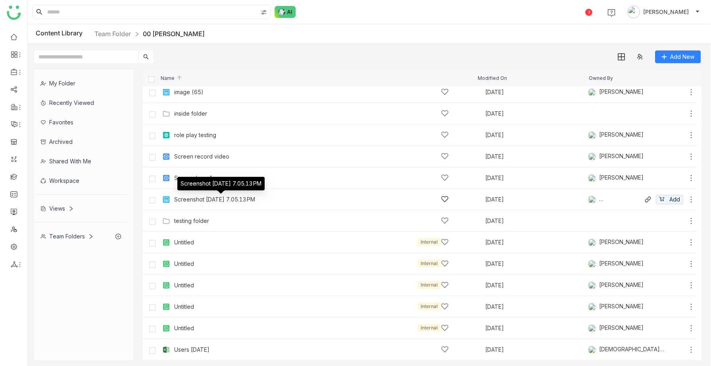
click at [210, 201] on div "Screenshot 2025-09-16 at 7.05.13 PM" at bounding box center [214, 199] width 81 height 6
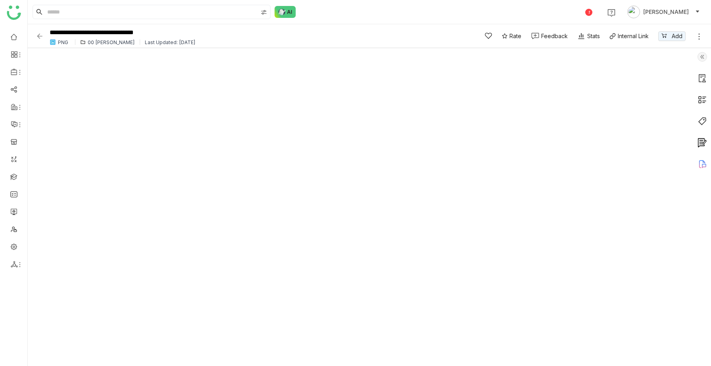
click at [42, 36] on img at bounding box center [40, 36] width 8 height 8
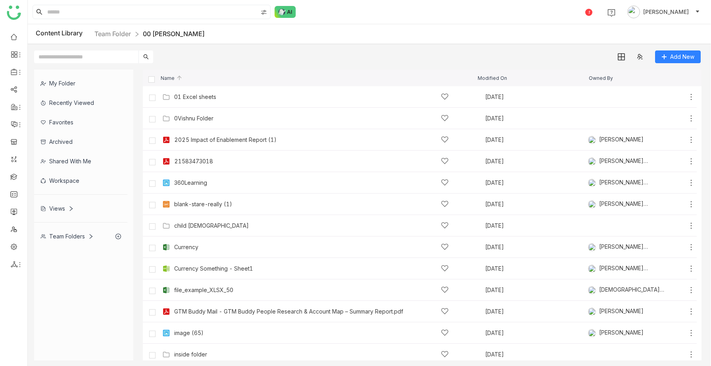
click at [63, 210] on div "Views" at bounding box center [56, 208] width 33 height 7
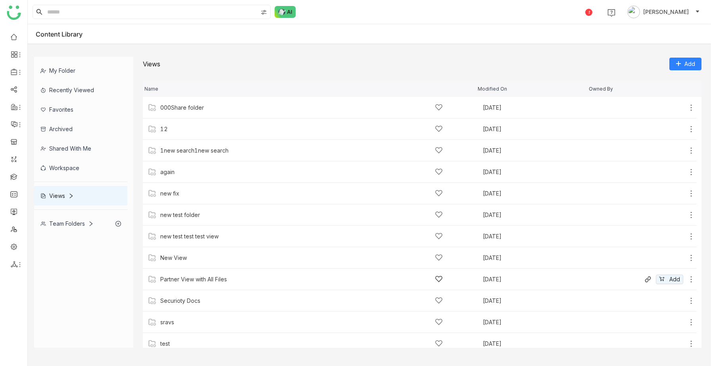
scroll to position [50, 0]
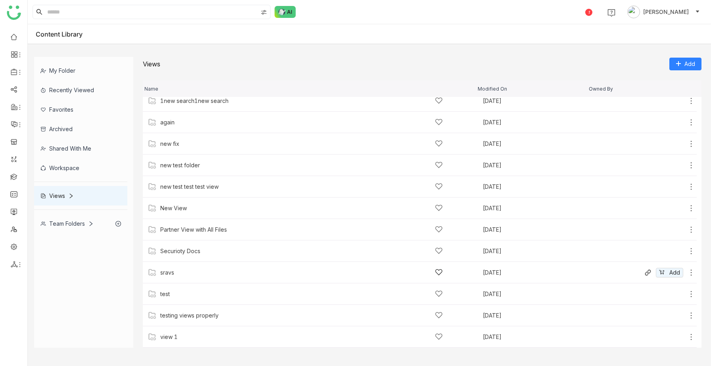
click at [176, 275] on div "sravs" at bounding box center [301, 272] width 283 height 8
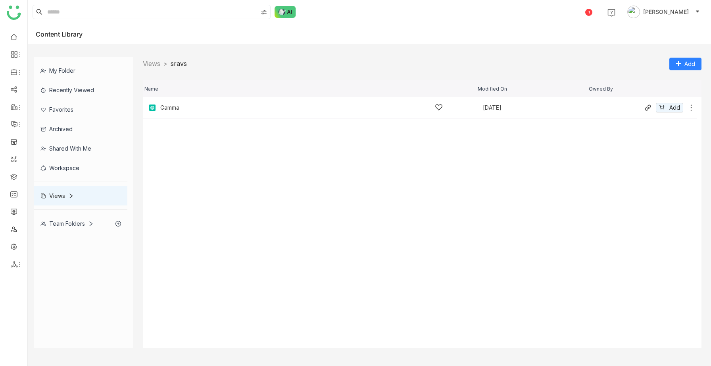
click at [200, 114] on div "Gamma Sep 22, 2025 Add" at bounding box center [420, 107] width 554 height 21
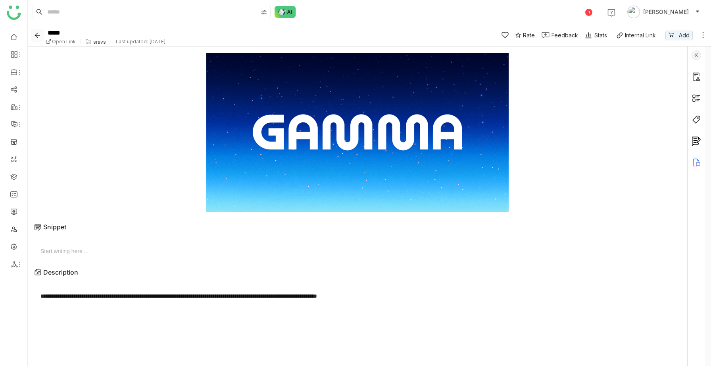
click at [37, 36] on icon "Back" at bounding box center [37, 35] width 6 height 6
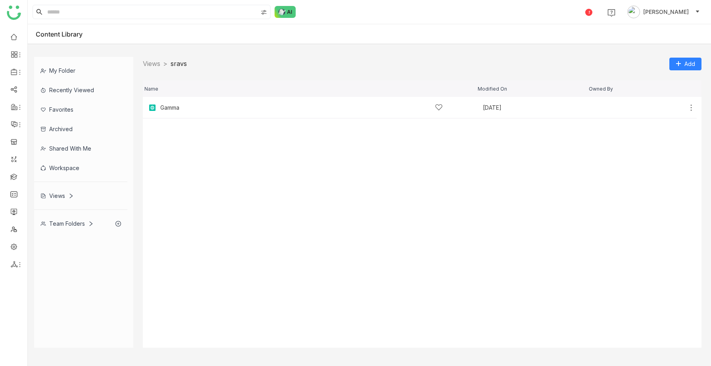
click at [69, 223] on div "Team Folders" at bounding box center [66, 223] width 53 height 7
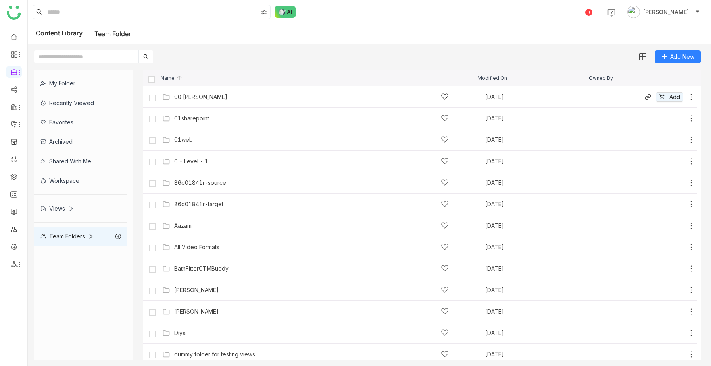
click at [184, 100] on div "00 Arif Folder" at bounding box center [311, 96] width 275 height 8
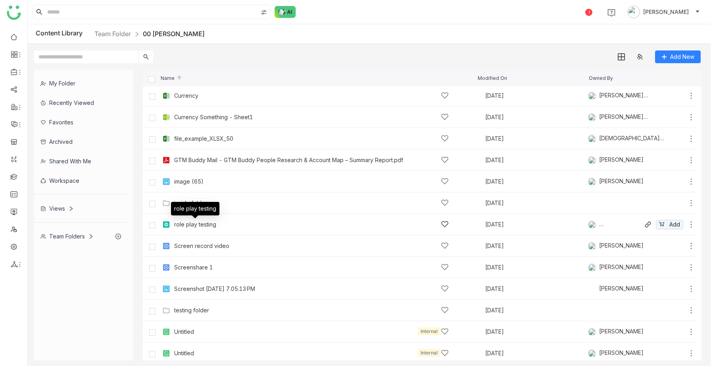
scroll to position [146, 0]
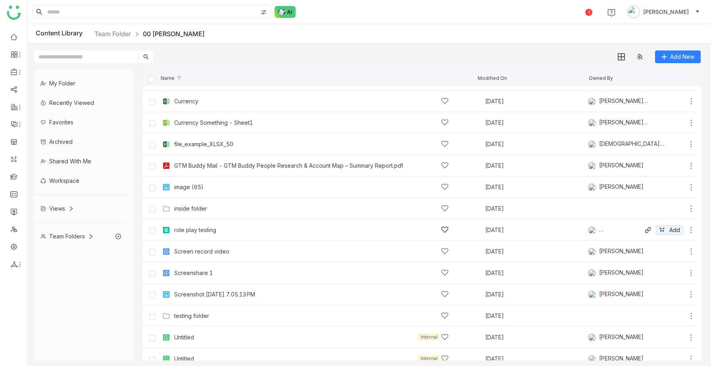
click at [201, 225] on div "role play testing" at bounding box center [311, 229] width 275 height 8
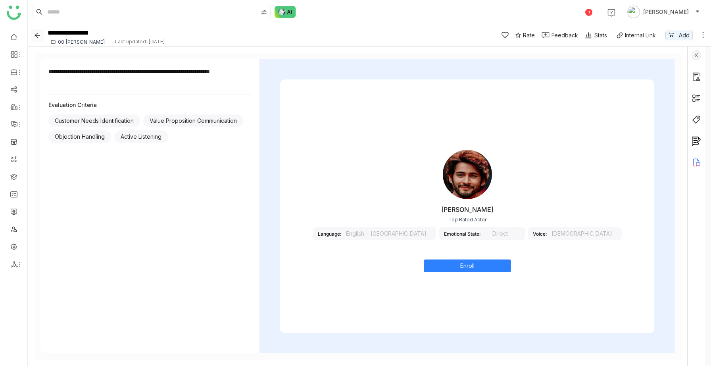
click at [35, 35] on icon "Back" at bounding box center [37, 35] width 5 height 5
click at [36, 34] on icon "Back" at bounding box center [37, 35] width 5 height 5
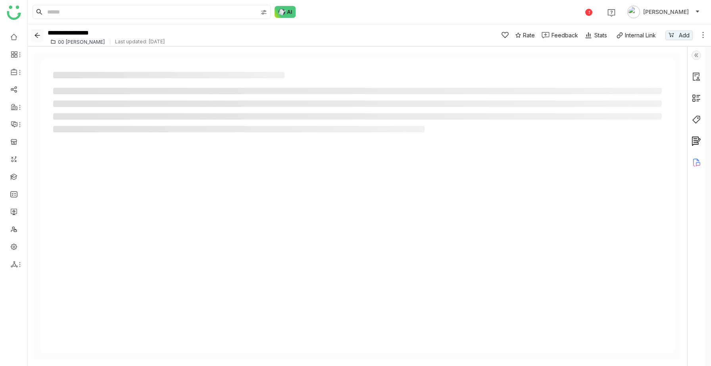
click at [36, 34] on icon "Back" at bounding box center [37, 35] width 5 height 5
click at [38, 35] on icon "Back" at bounding box center [37, 35] width 5 height 5
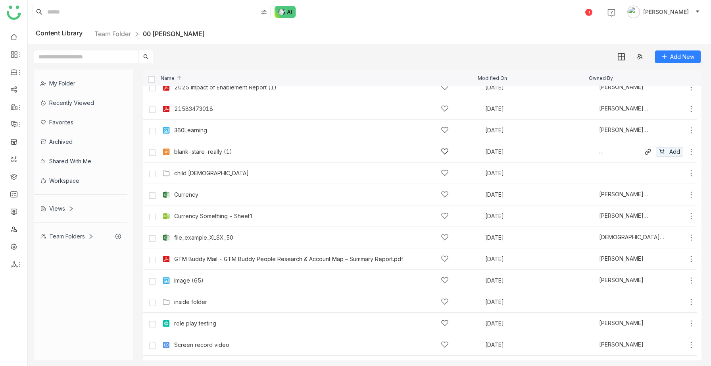
scroll to position [80, 0]
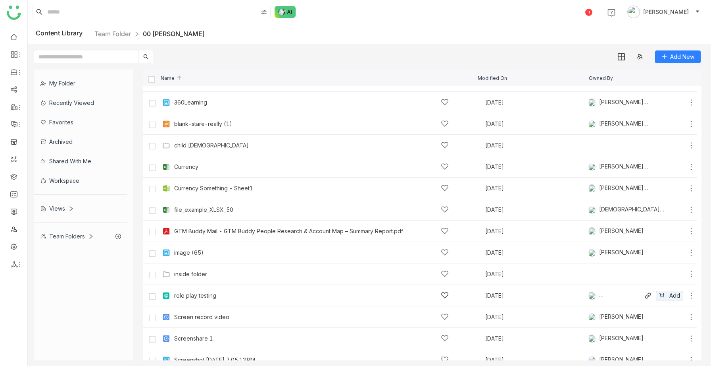
click at [202, 297] on div "role play testing" at bounding box center [195, 295] width 42 height 6
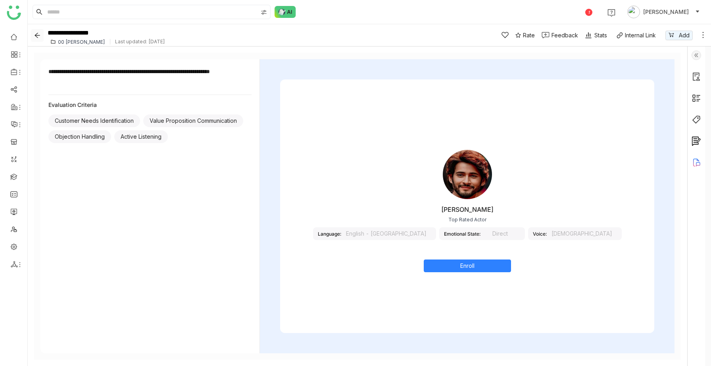
click at [35, 34] on icon "Back" at bounding box center [37, 35] width 6 height 6
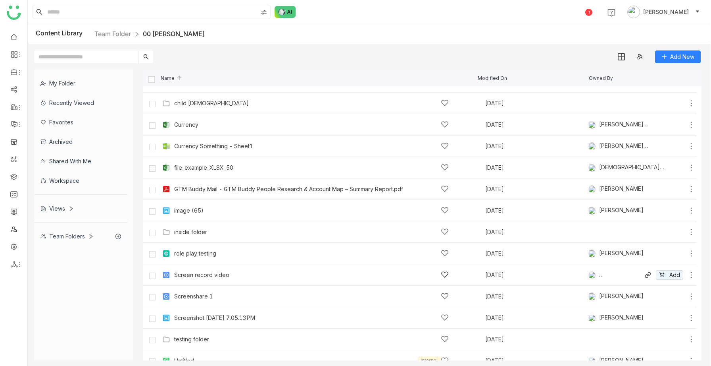
scroll to position [126, 0]
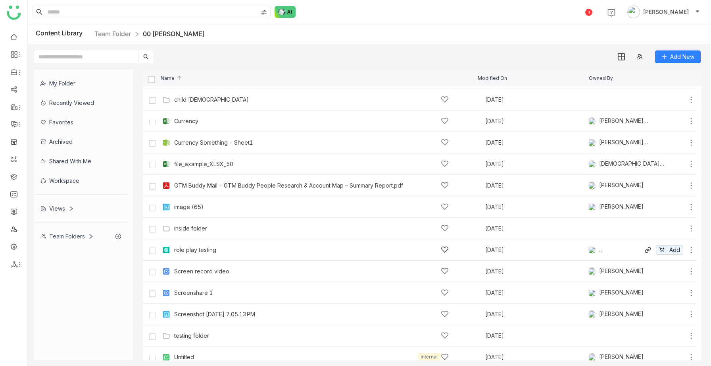
click at [218, 254] on div "role play testing Sep 10, 2025 Jayasree Lekkalapudi Add" at bounding box center [427, 249] width 535 height 12
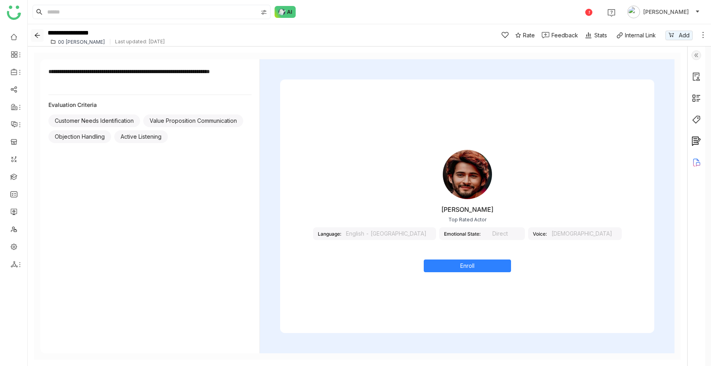
click at [38, 35] on icon "Back" at bounding box center [37, 35] width 5 height 5
click at [35, 36] on icon "Back" at bounding box center [37, 35] width 6 height 6
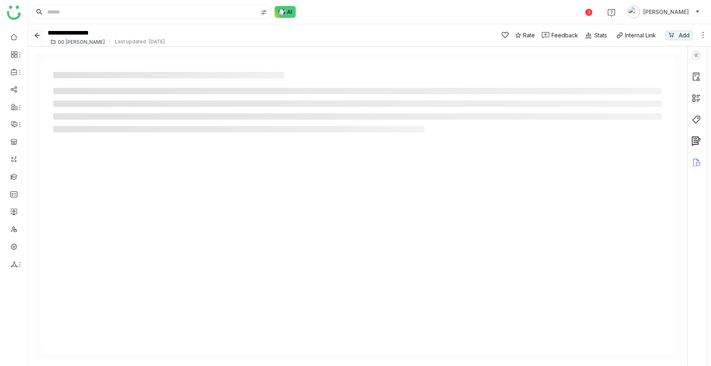
click at [35, 36] on icon "Back" at bounding box center [37, 35] width 6 height 6
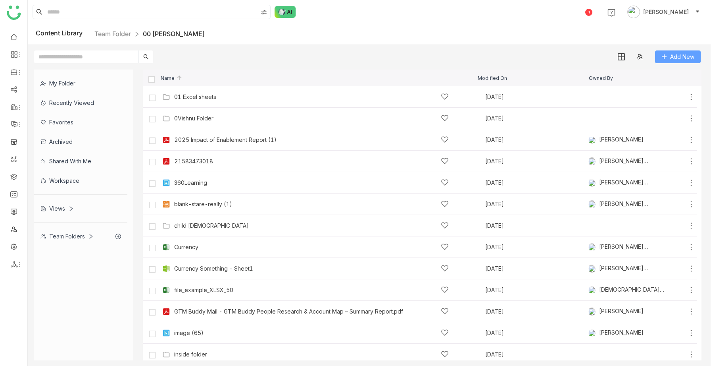
click at [673, 61] on button "Add New" at bounding box center [678, 56] width 46 height 13
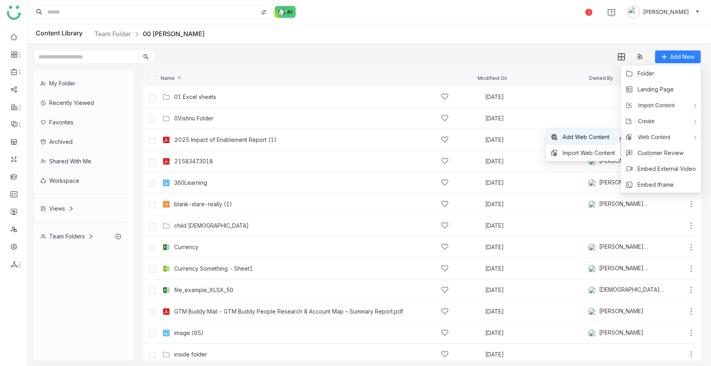
click at [604, 136] on span "Add Web Content" at bounding box center [586, 137] width 47 height 9
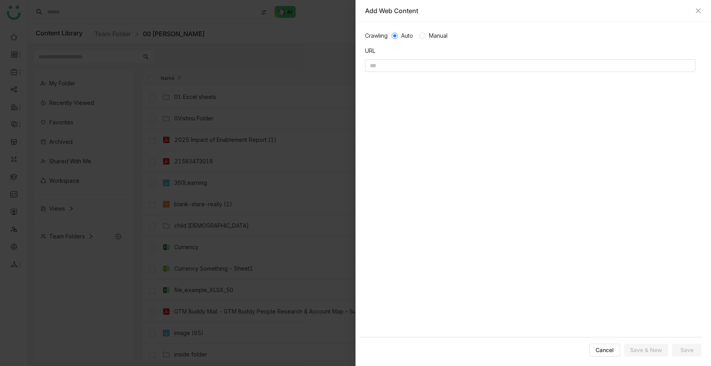
click at [695, 11] on div "Add Web Content" at bounding box center [533, 10] width 337 height 9
click at [695, 11] on icon "Close" at bounding box center [698, 11] width 6 height 6
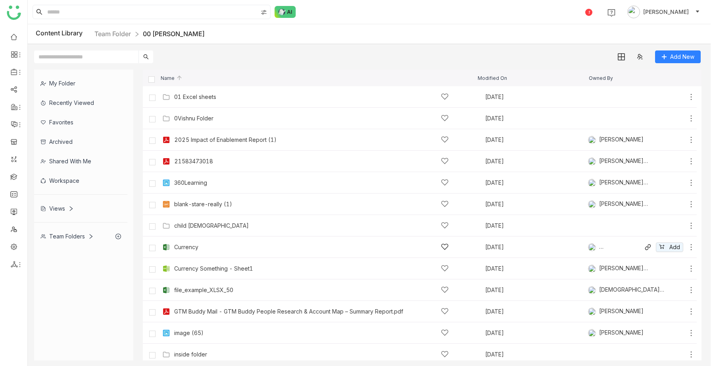
click at [218, 247] on div "Currency" at bounding box center [311, 247] width 275 height 8
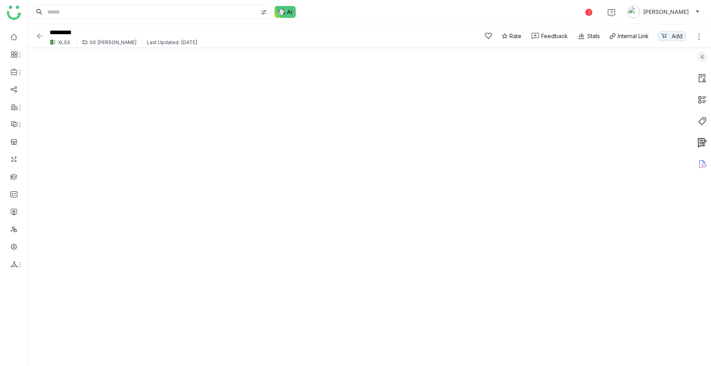
click at [40, 38] on img at bounding box center [40, 36] width 8 height 8
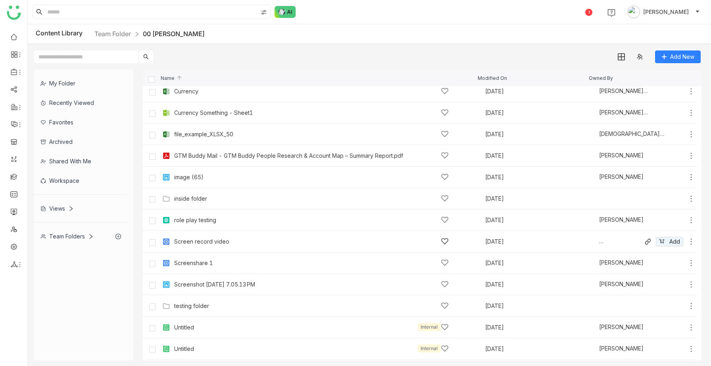
scroll to position [147, 0]
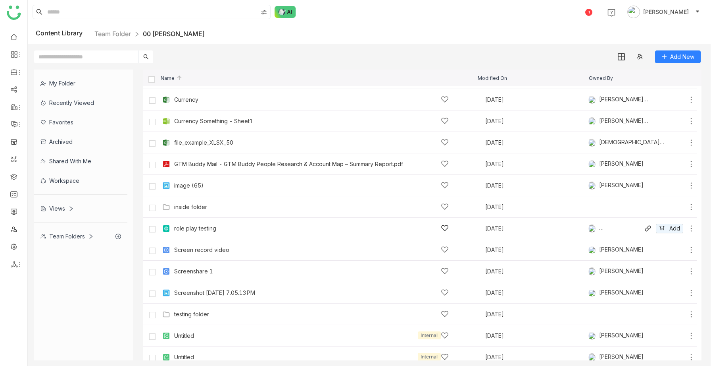
click at [211, 231] on div "role play testing" at bounding box center [195, 228] width 42 height 6
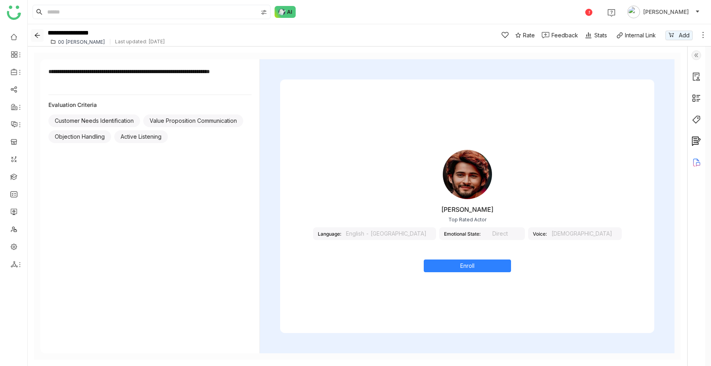
click at [37, 36] on icon "Back" at bounding box center [37, 35] width 6 height 6
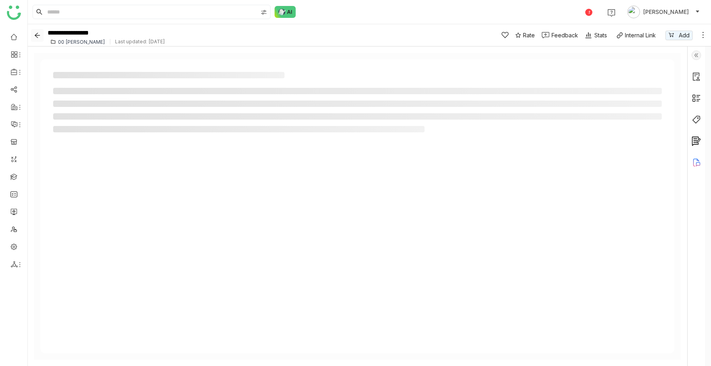
click at [37, 36] on icon "Back" at bounding box center [37, 35] width 6 height 6
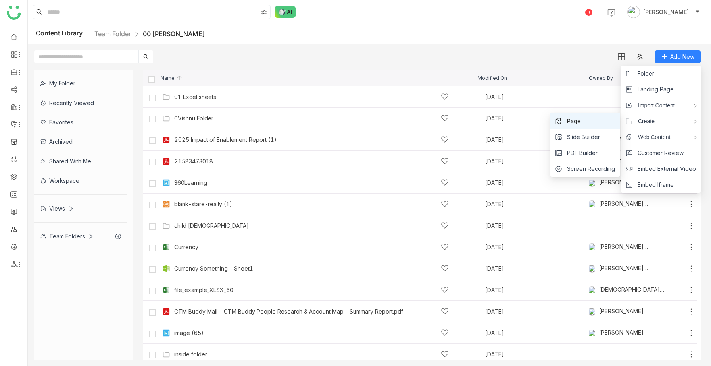
click at [584, 124] on li "Page" at bounding box center [585, 121] width 69 height 16
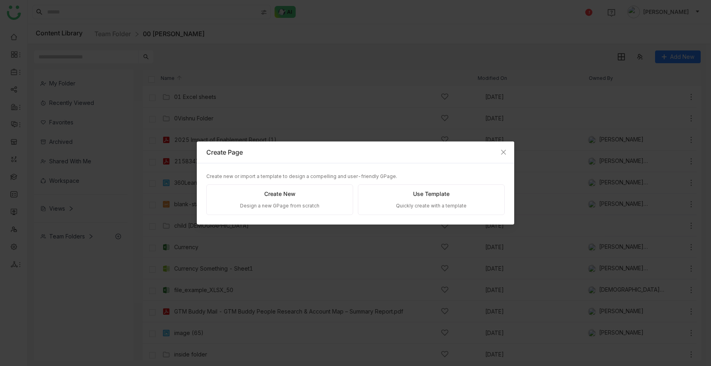
click at [291, 197] on div "Create New" at bounding box center [279, 193] width 31 height 9
click at [295, 194] on div "Create New" at bounding box center [279, 193] width 31 height 9
click at [289, 196] on div "Create New" at bounding box center [279, 193] width 31 height 9
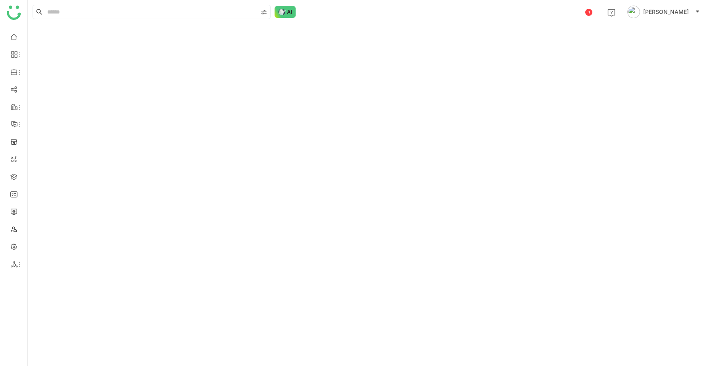
click at [304, 194] on div at bounding box center [370, 194] width 684 height 341
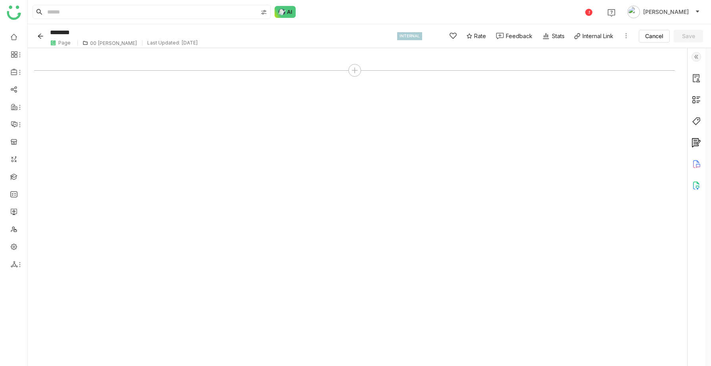
click at [41, 35] on icon "Back" at bounding box center [40, 36] width 6 height 6
click at [40, 37] on icon "Back" at bounding box center [40, 35] width 5 height 5
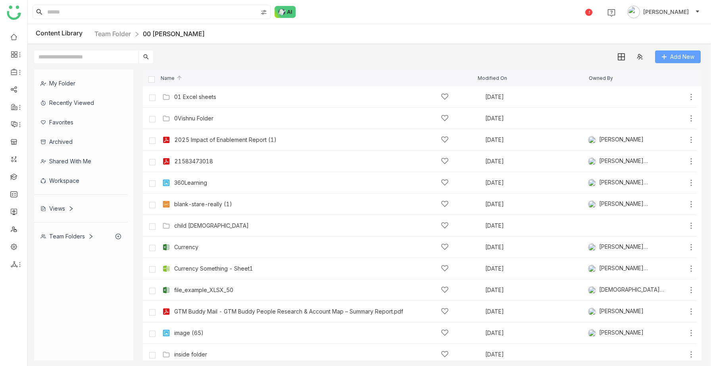
click at [670, 56] on button "Add New" at bounding box center [678, 56] width 46 height 13
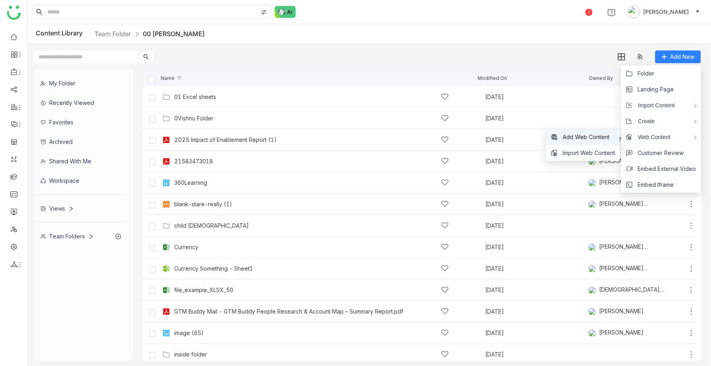
click at [599, 139] on span "Add Web Content" at bounding box center [586, 137] width 47 height 9
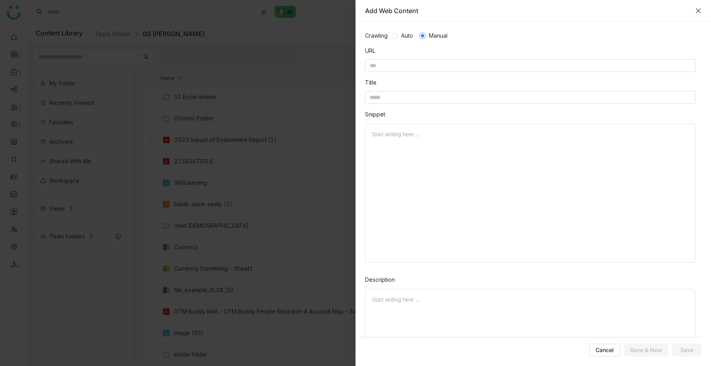
click at [697, 9] on icon "Close" at bounding box center [698, 10] width 5 height 5
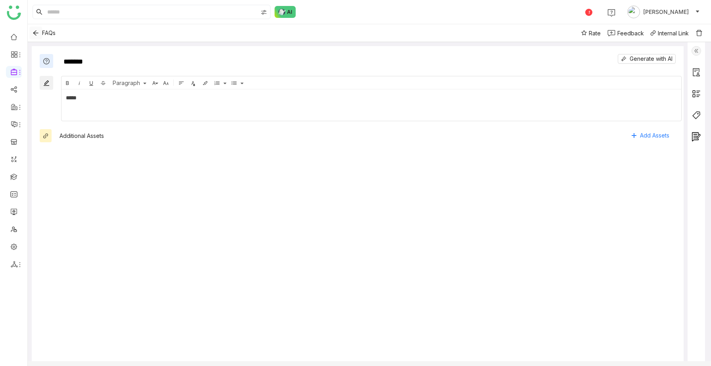
click at [35, 33] on icon "Back" at bounding box center [35, 33] width 5 height 5
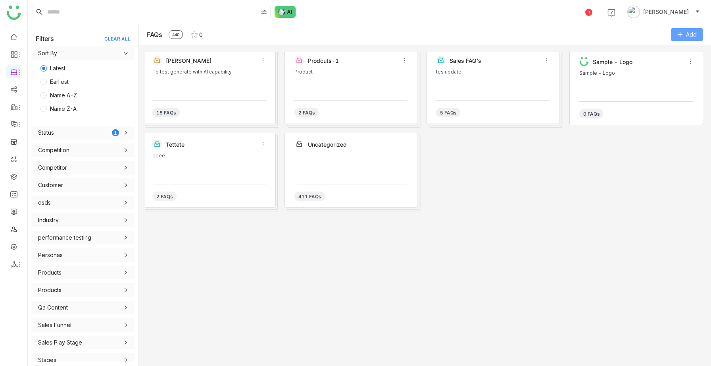
click at [693, 29] on button "Add" at bounding box center [687, 34] width 32 height 13
click at [596, 145] on div "Karthick To test generate with AI capability 18 FAQs Prodcuts-1 Product 2 FAQs …" at bounding box center [425, 206] width 560 height 308
click at [379, 88] on div "Product" at bounding box center [352, 81] width 114 height 24
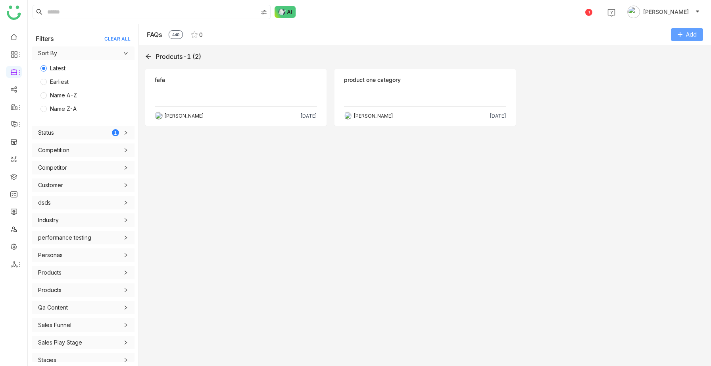
click at [681, 38] on button "Add" at bounding box center [687, 34] width 32 height 13
click at [668, 68] on FAQ "Add FAQ" at bounding box center [664, 67] width 23 height 9
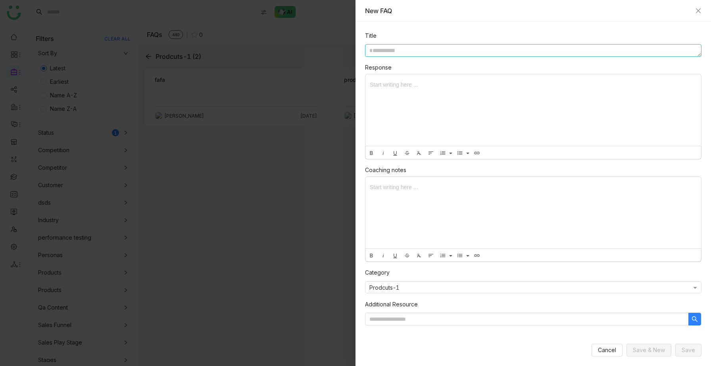
click at [397, 50] on textarea at bounding box center [533, 50] width 337 height 13
click at [410, 198] on div at bounding box center [534, 212] width 336 height 71
click at [389, 43] on div "Title Response Start writing here ... Bold Italic Underline Strikethrough Clear…" at bounding box center [533, 178] width 337 height 294
click at [384, 54] on textarea at bounding box center [533, 50] width 337 height 13
type textarea "**********"
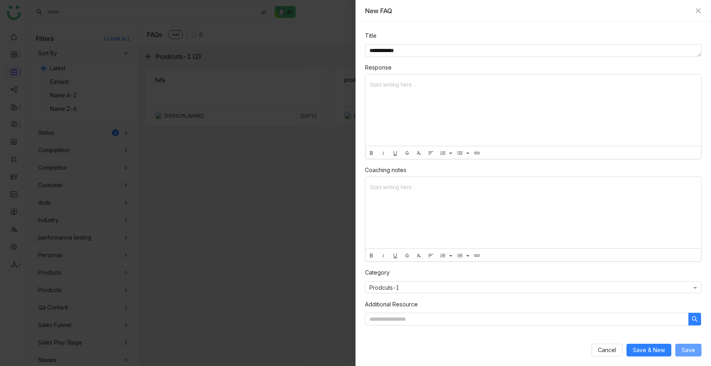
click at [685, 350] on span "Save" at bounding box center [688, 349] width 13 height 9
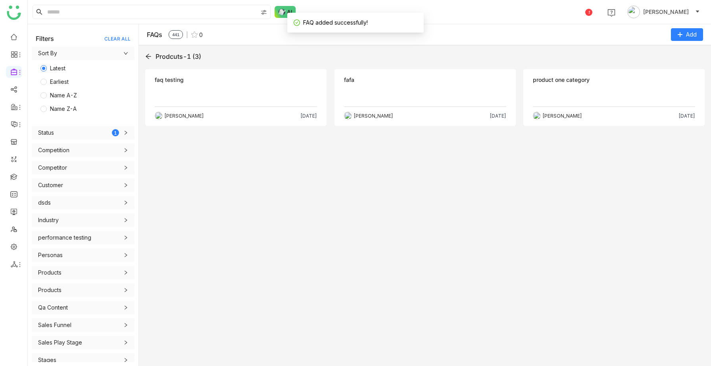
click at [265, 95] on p at bounding box center [236, 95] width 162 height 13
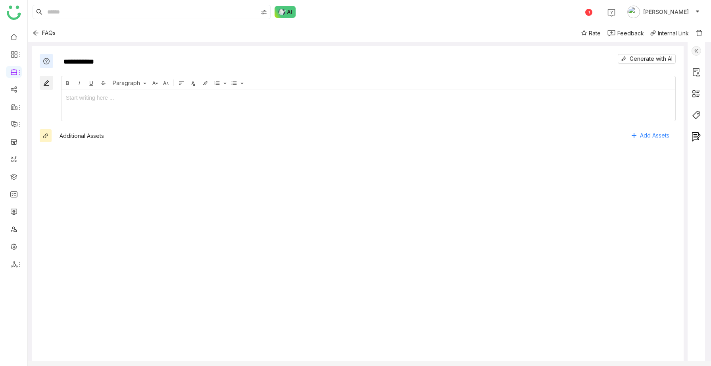
click at [701, 50] on img at bounding box center [697, 51] width 10 height 10
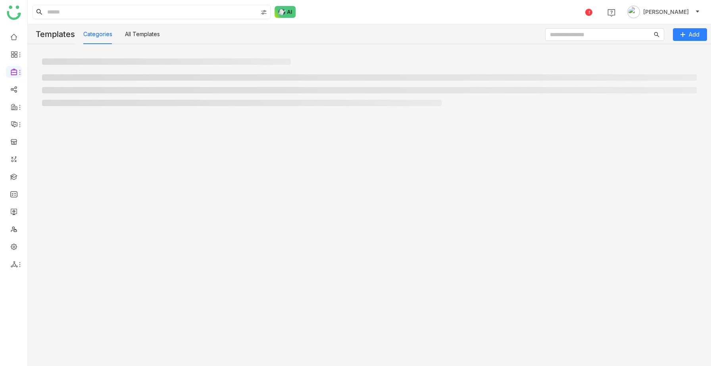
click at [116, 13] on input at bounding box center [152, 11] width 212 height 13
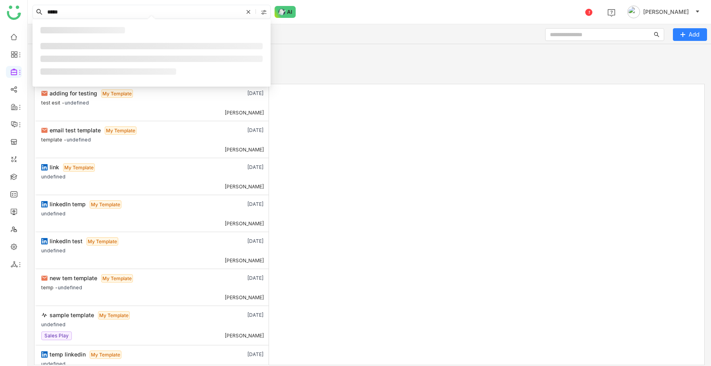
type input "*****"
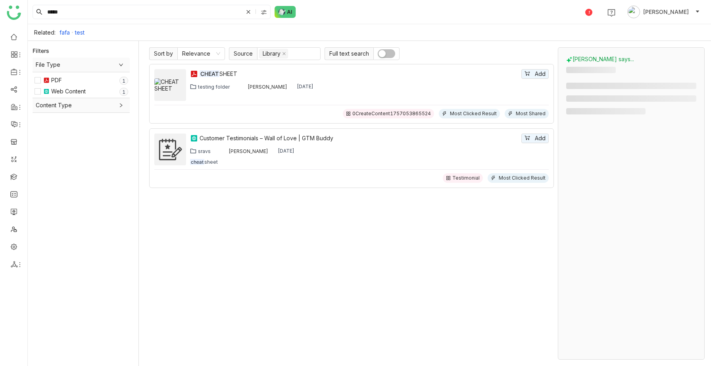
click at [184, 89] on img at bounding box center [170, 84] width 32 height 13
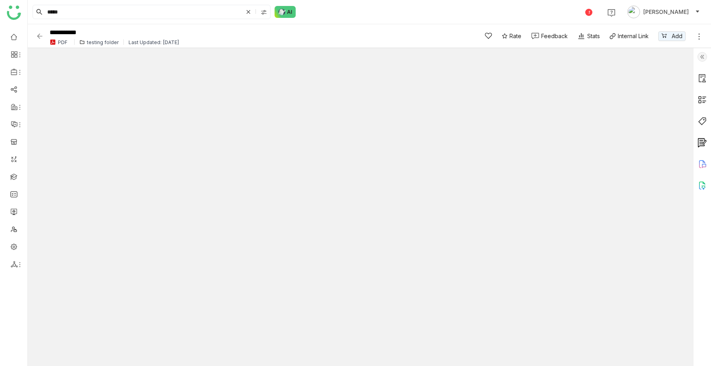
click at [701, 55] on img at bounding box center [703, 57] width 10 height 10
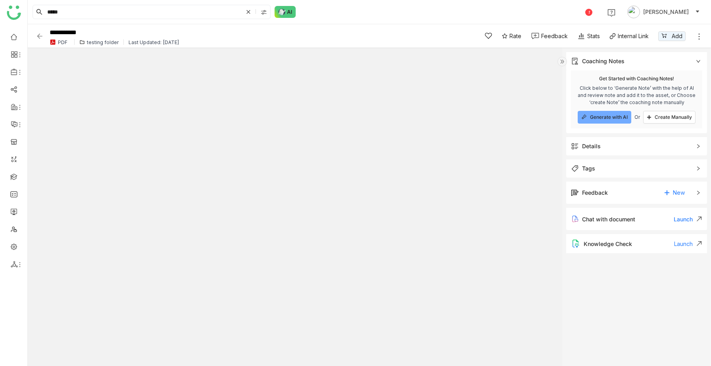
click at [563, 62] on img at bounding box center [563, 62] width 10 height 10
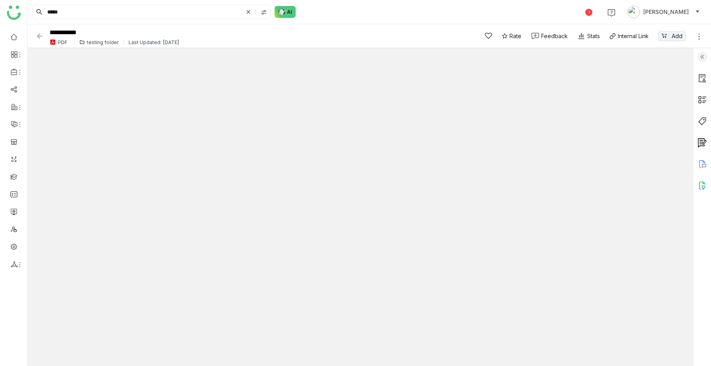
click at [701, 54] on img at bounding box center [703, 57] width 10 height 10
click at [705, 58] on img at bounding box center [703, 57] width 10 height 10
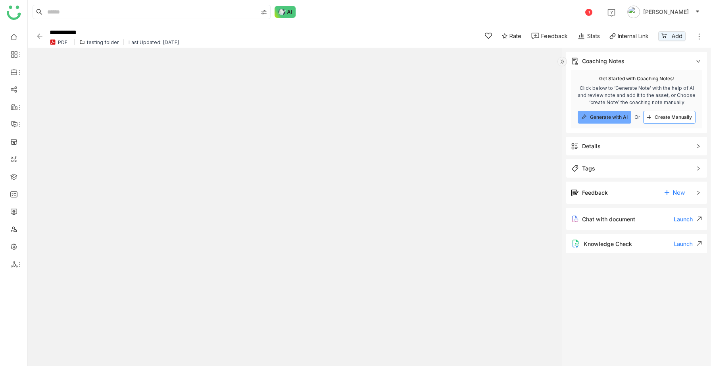
click at [659, 115] on span "Create Manually" at bounding box center [673, 117] width 37 height 6
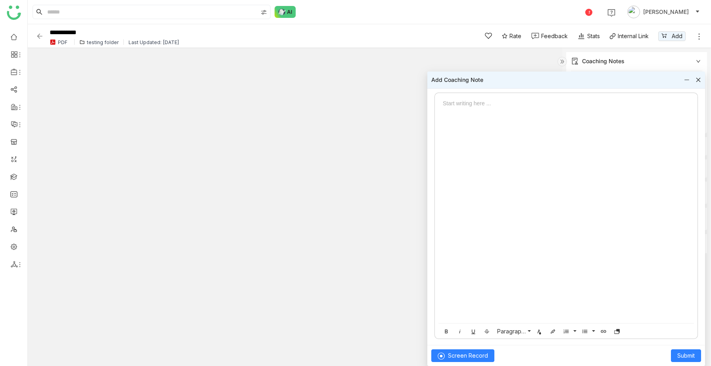
click at [493, 128] on div at bounding box center [566, 211] width 263 height 224
click at [685, 356] on span "Submit" at bounding box center [686, 355] width 17 height 9
